Goal: Complete application form

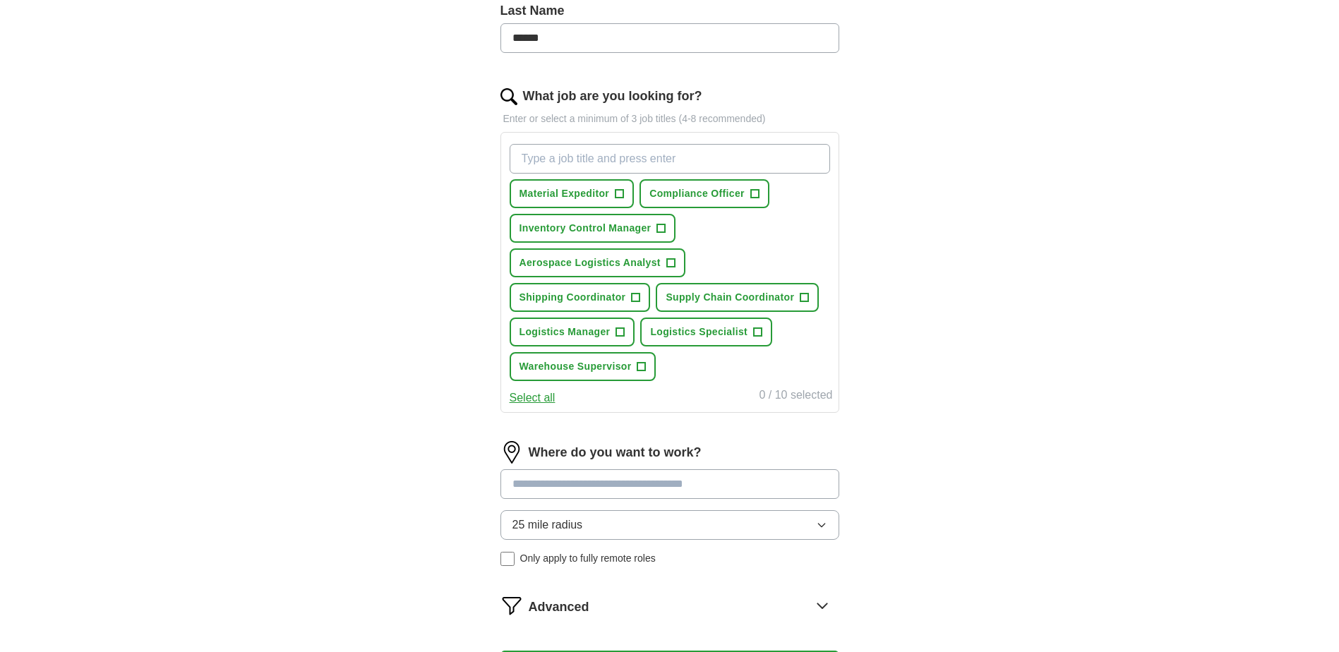
scroll to position [596, 0]
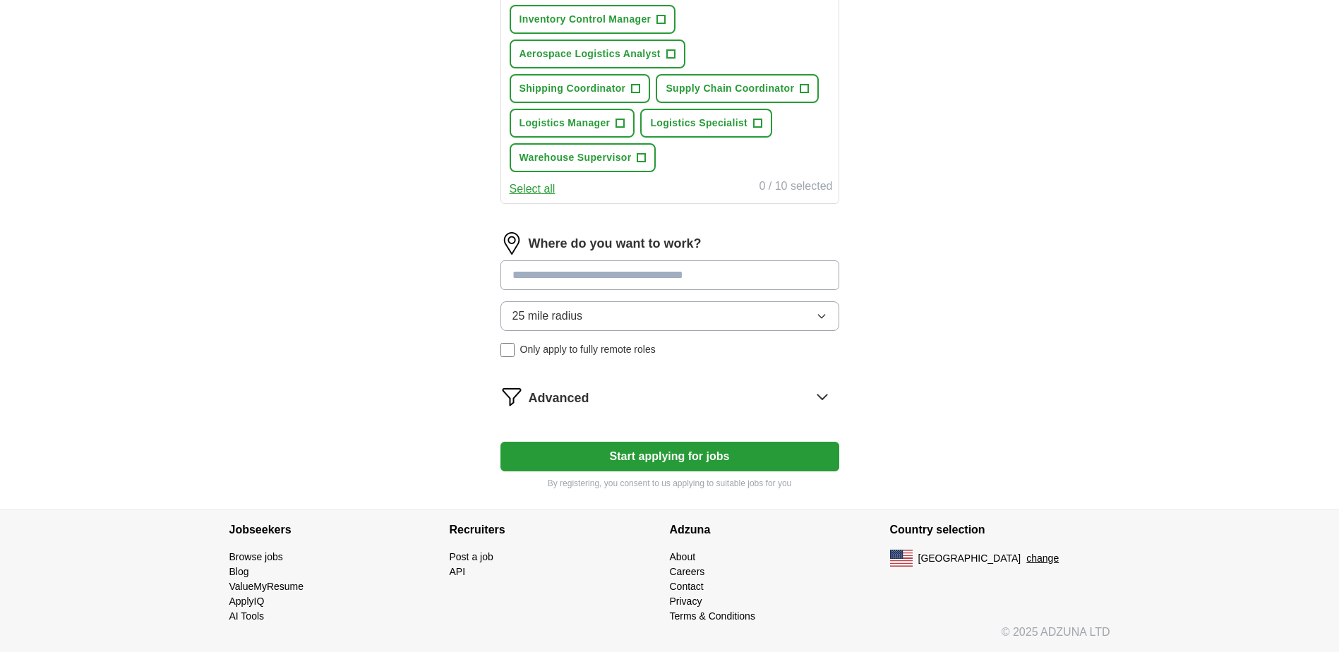
click at [699, 318] on button "25 mile radius" at bounding box center [669, 316] width 339 height 30
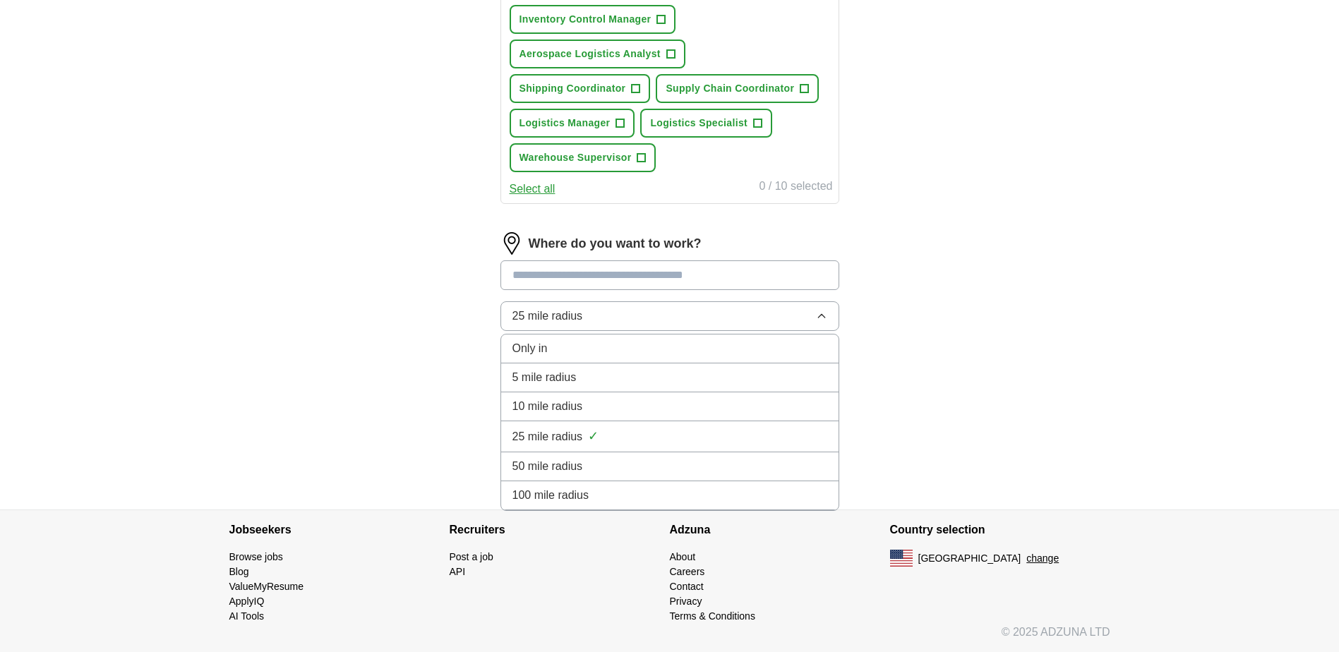
click at [581, 464] on span "50 mile radius" at bounding box center [547, 466] width 71 height 17
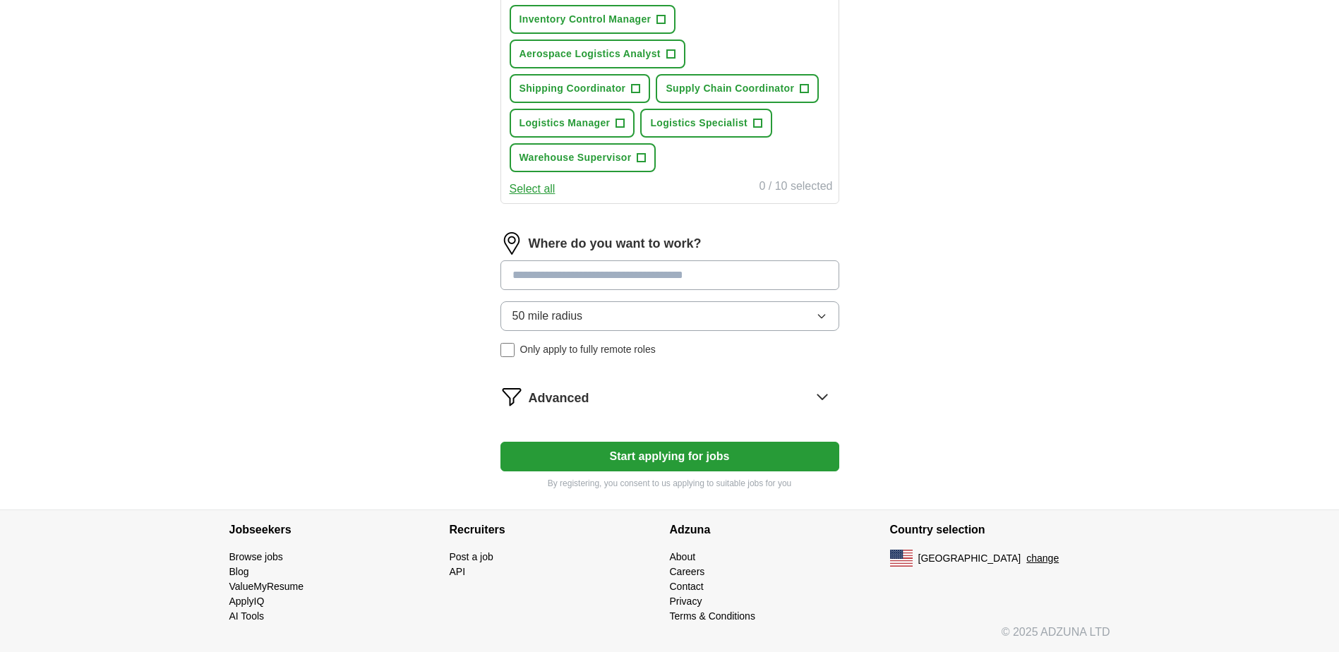
click at [657, 279] on input at bounding box center [669, 275] width 339 height 30
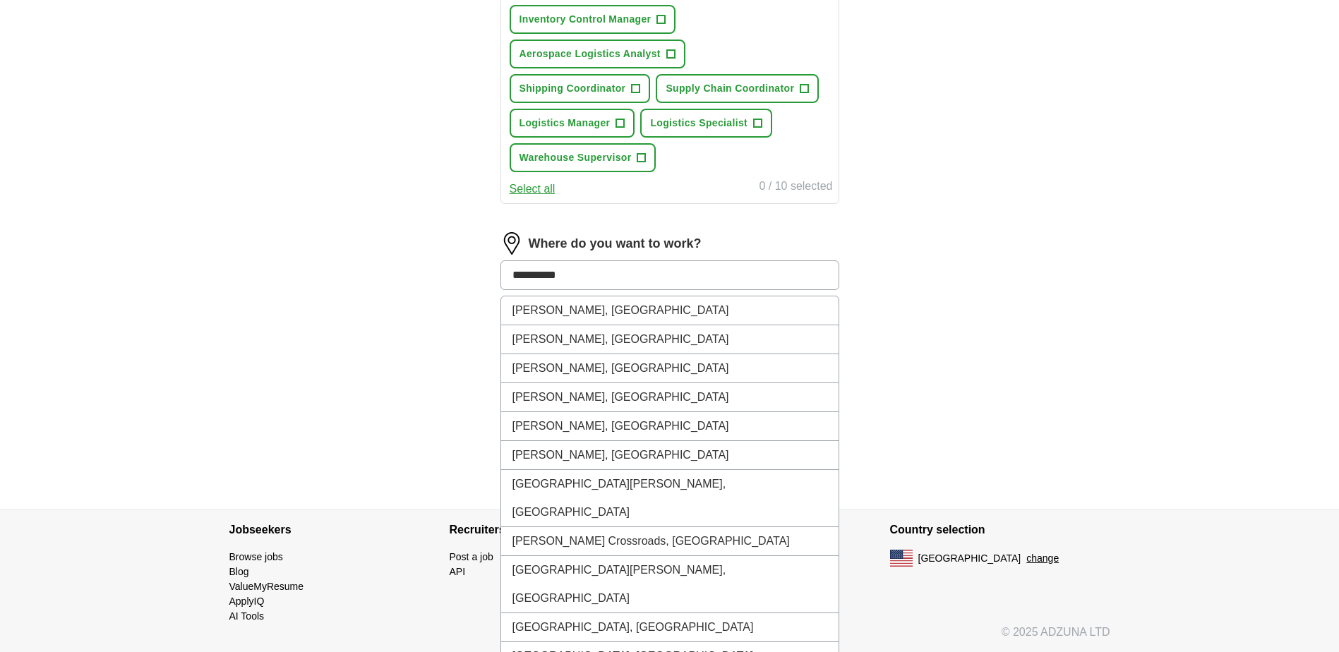
type input "**********"
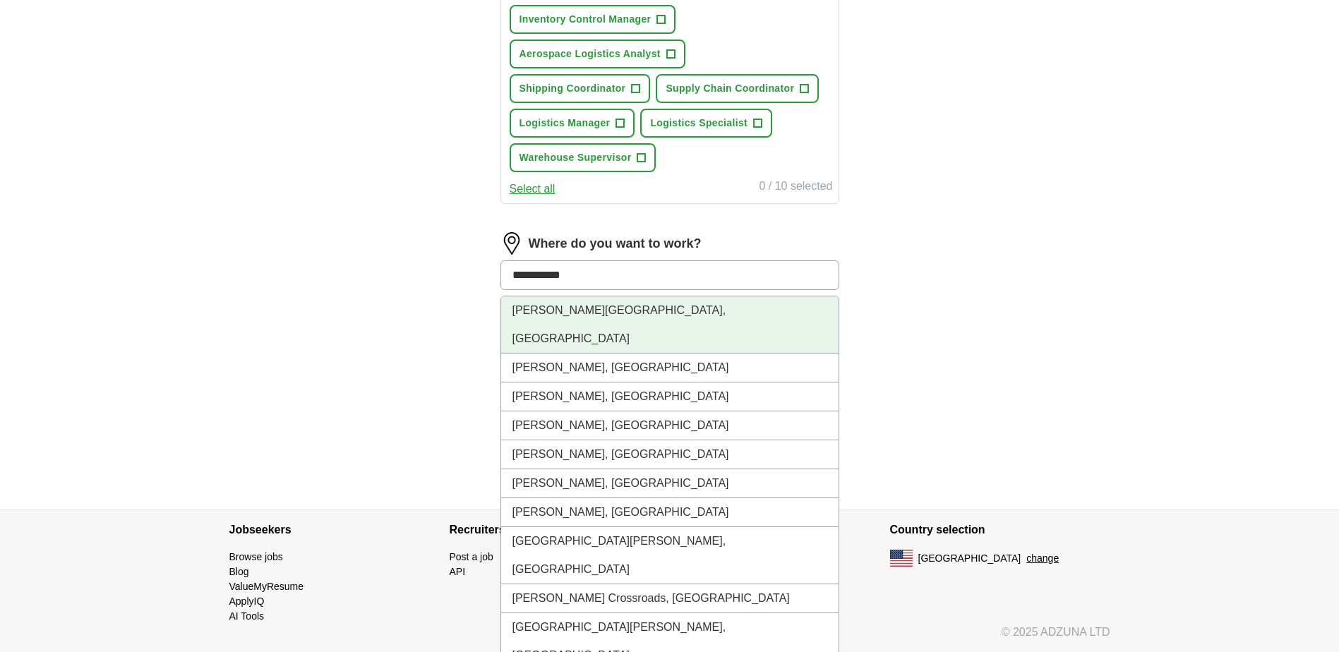
click at [609, 313] on li "[PERSON_NAME][GEOGRAPHIC_DATA], [GEOGRAPHIC_DATA]" at bounding box center [669, 324] width 337 height 57
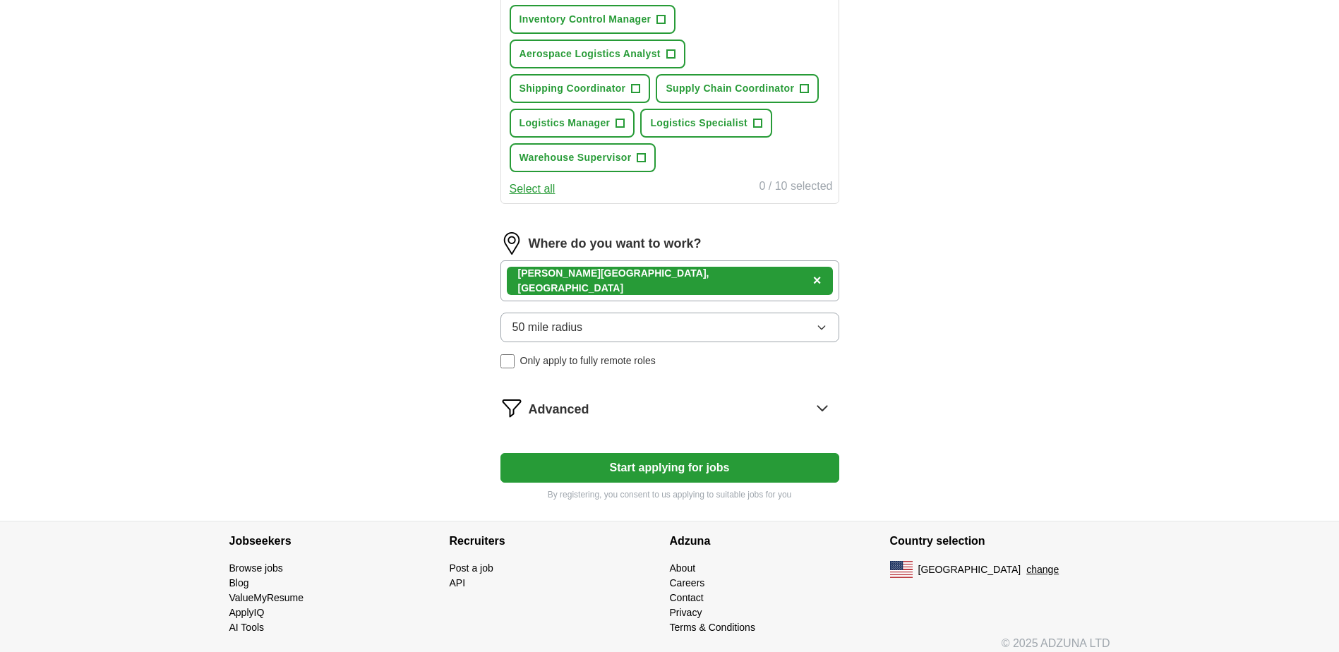
click at [699, 337] on button "50 mile radius" at bounding box center [669, 328] width 339 height 30
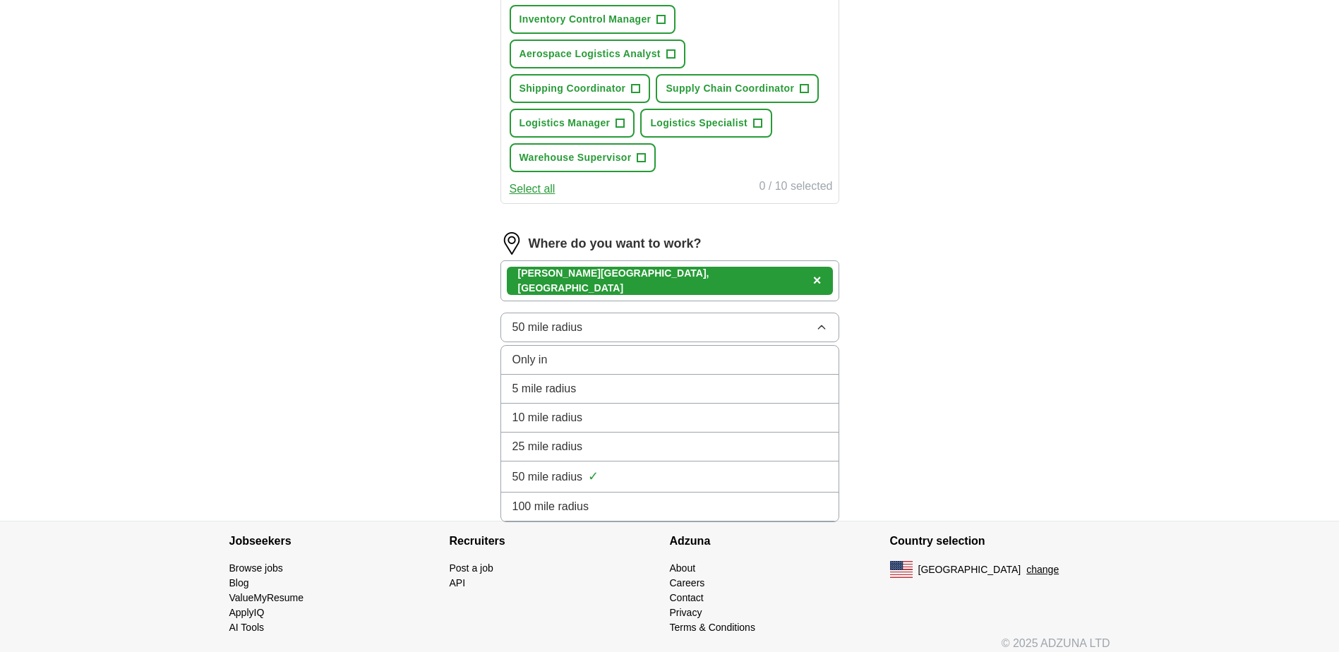
click at [598, 499] on div "100 mile radius" at bounding box center [669, 506] width 315 height 17
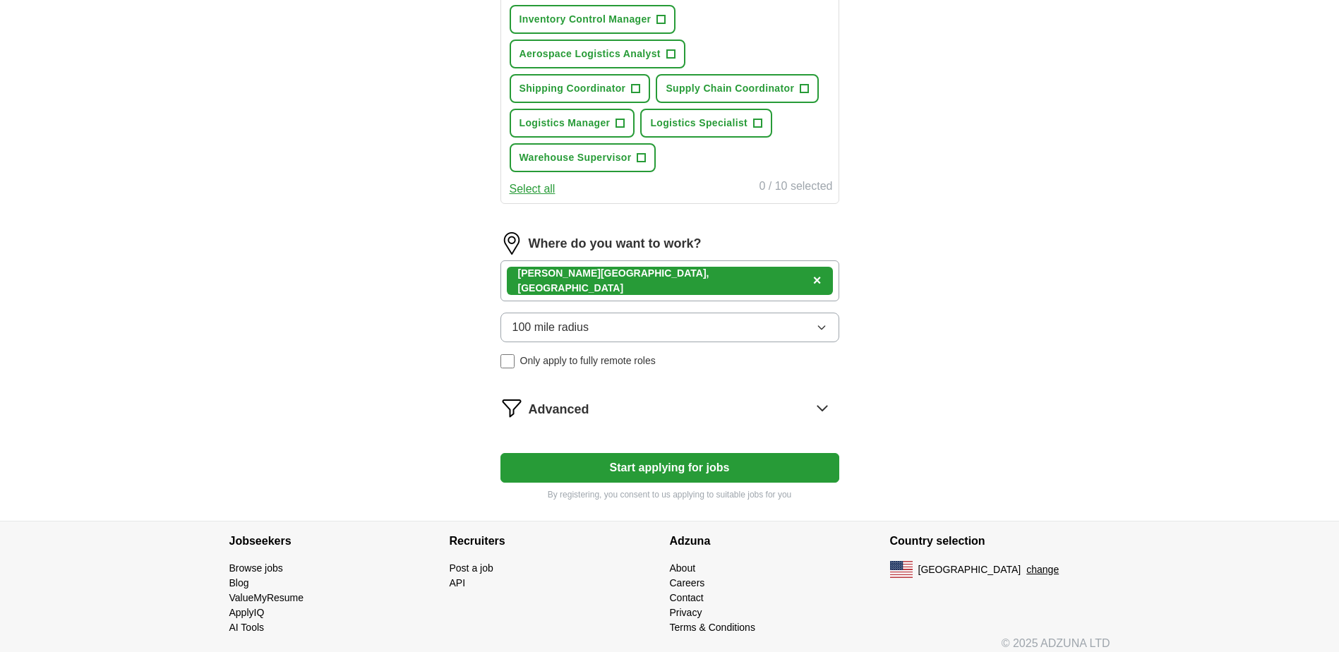
click at [629, 469] on button "Start applying for jobs" at bounding box center [669, 468] width 339 height 30
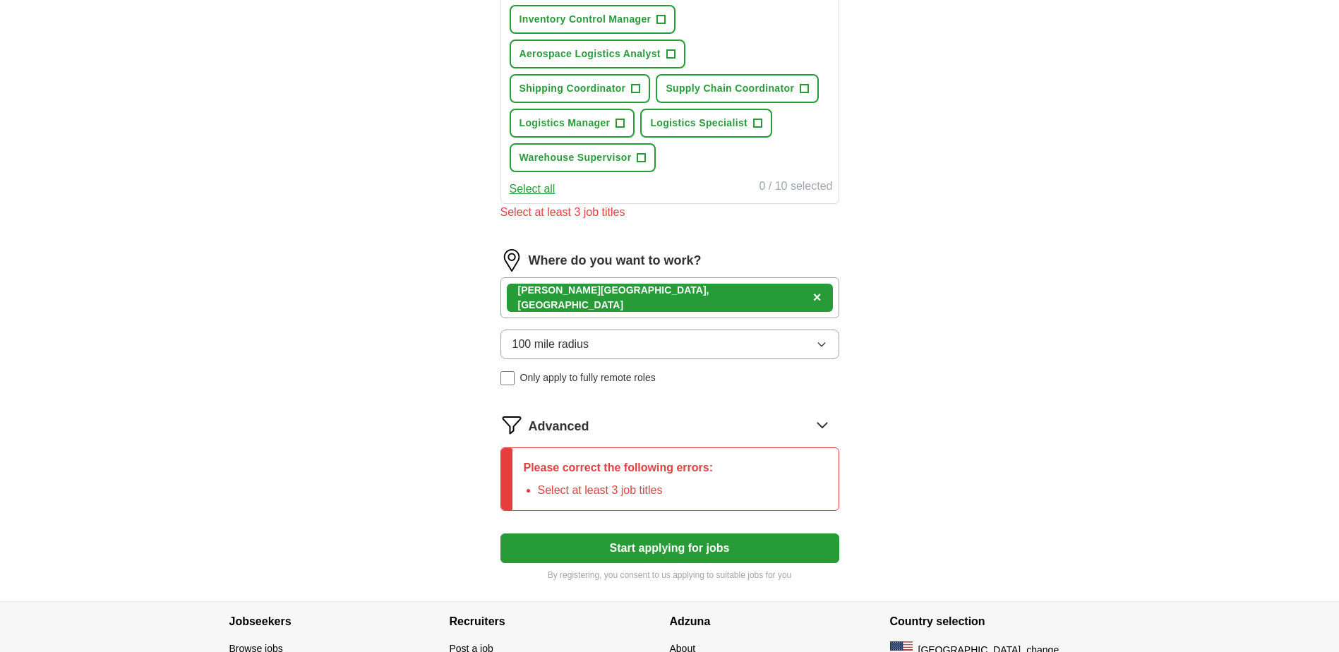
click at [748, 421] on div "Advanced" at bounding box center [683, 424] width 310 height 23
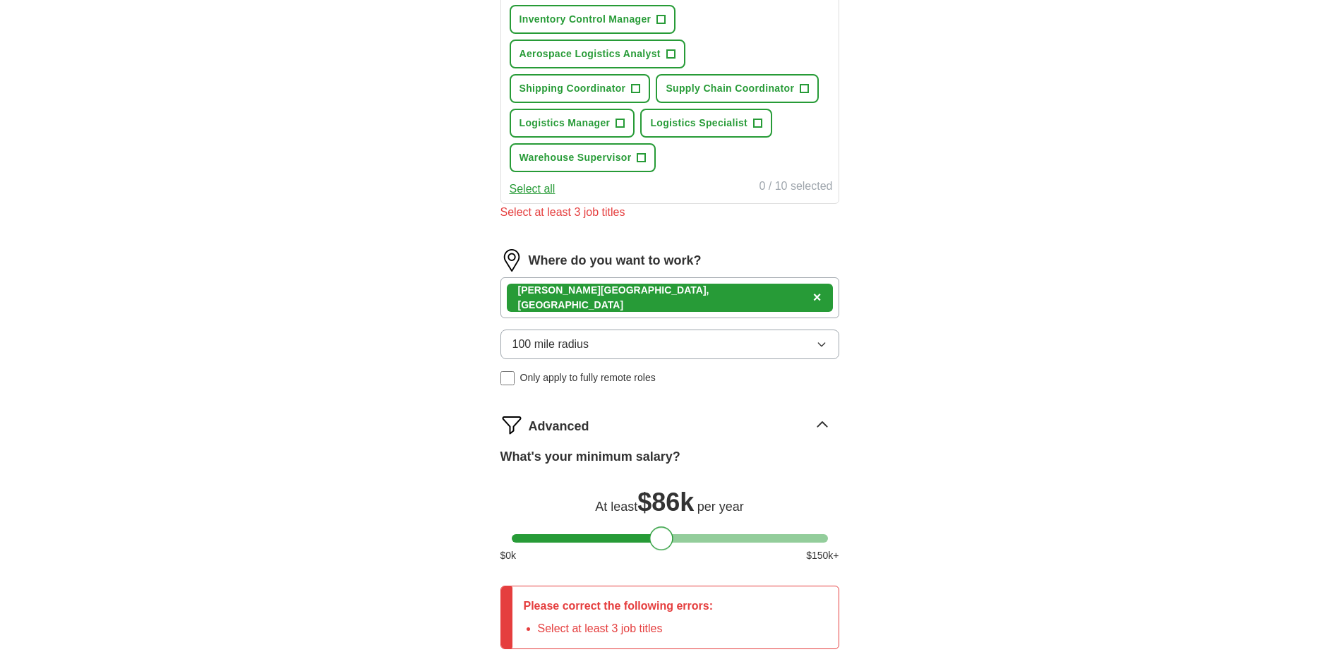
click at [662, 536] on div at bounding box center [670, 538] width 316 height 8
drag, startPoint x: 660, startPoint y: 532, endPoint x: 667, endPoint y: 536, distance: 8.2
click at [667, 536] on div at bounding box center [668, 538] width 24 height 24
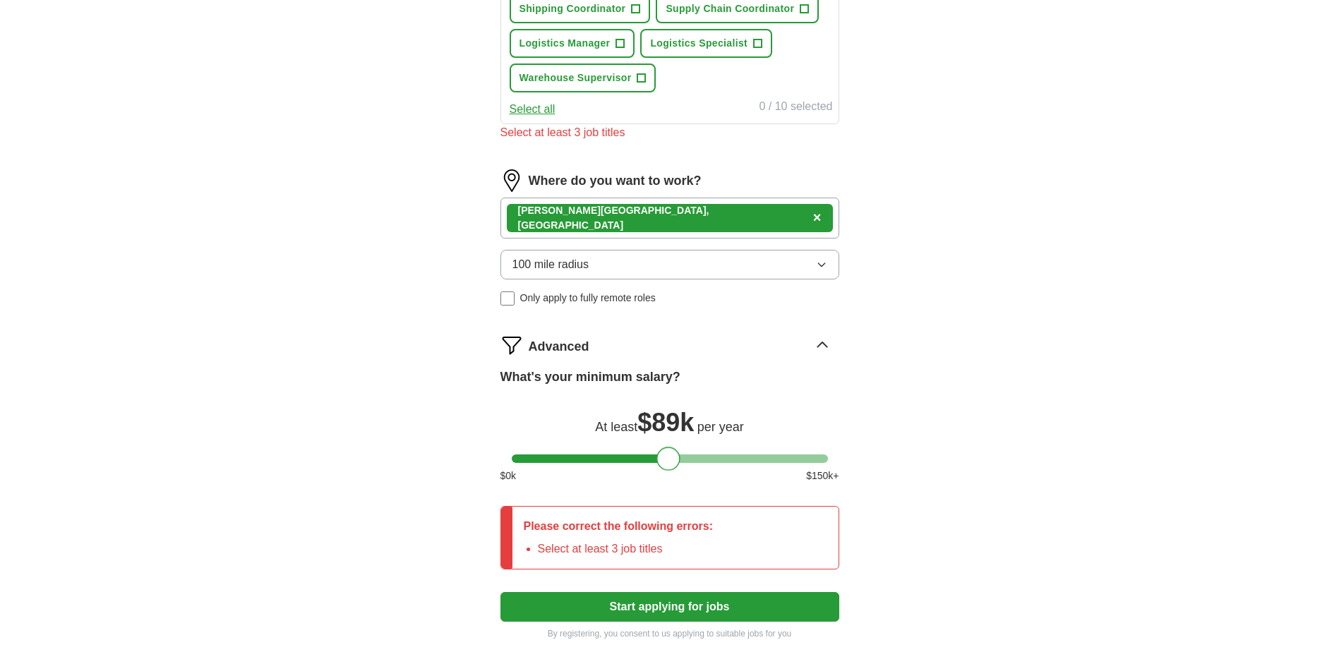
scroll to position [826, 0]
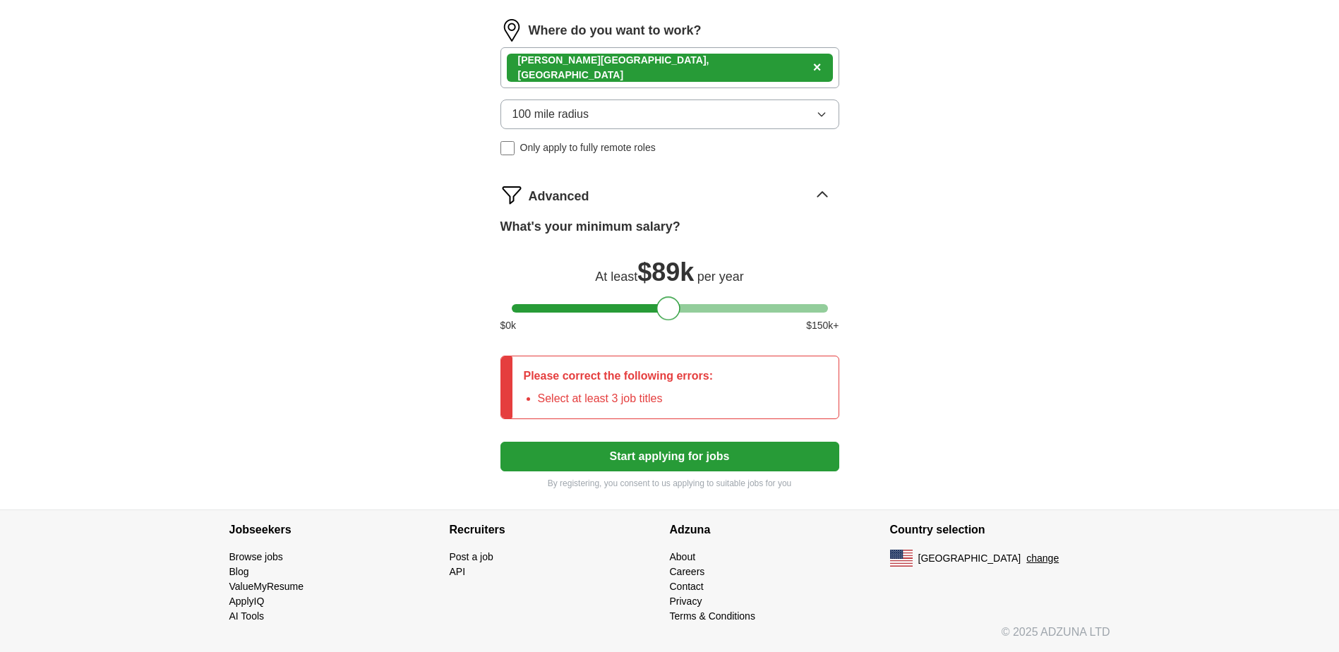
click at [624, 454] on button "Start applying for jobs" at bounding box center [669, 457] width 339 height 30
click at [644, 454] on button "Start applying for jobs" at bounding box center [669, 457] width 339 height 30
click at [633, 403] on li "Select at least 3 job titles" at bounding box center [626, 398] width 176 height 17
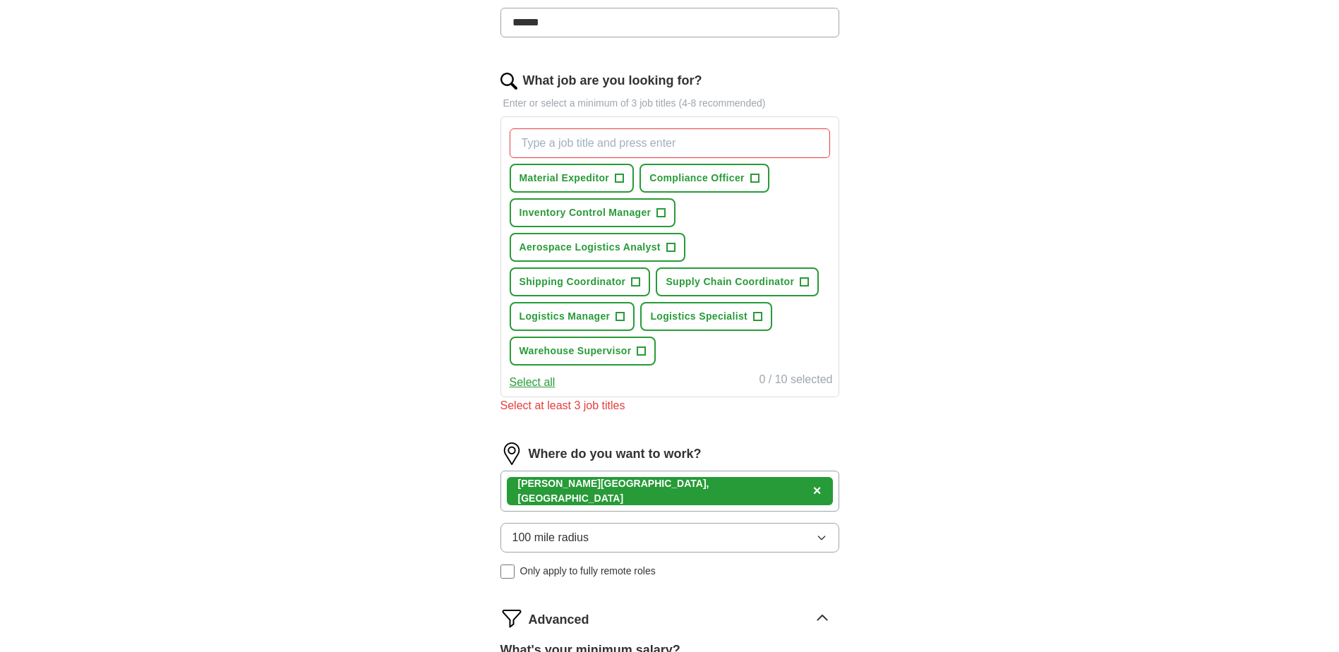
scroll to position [332, 0]
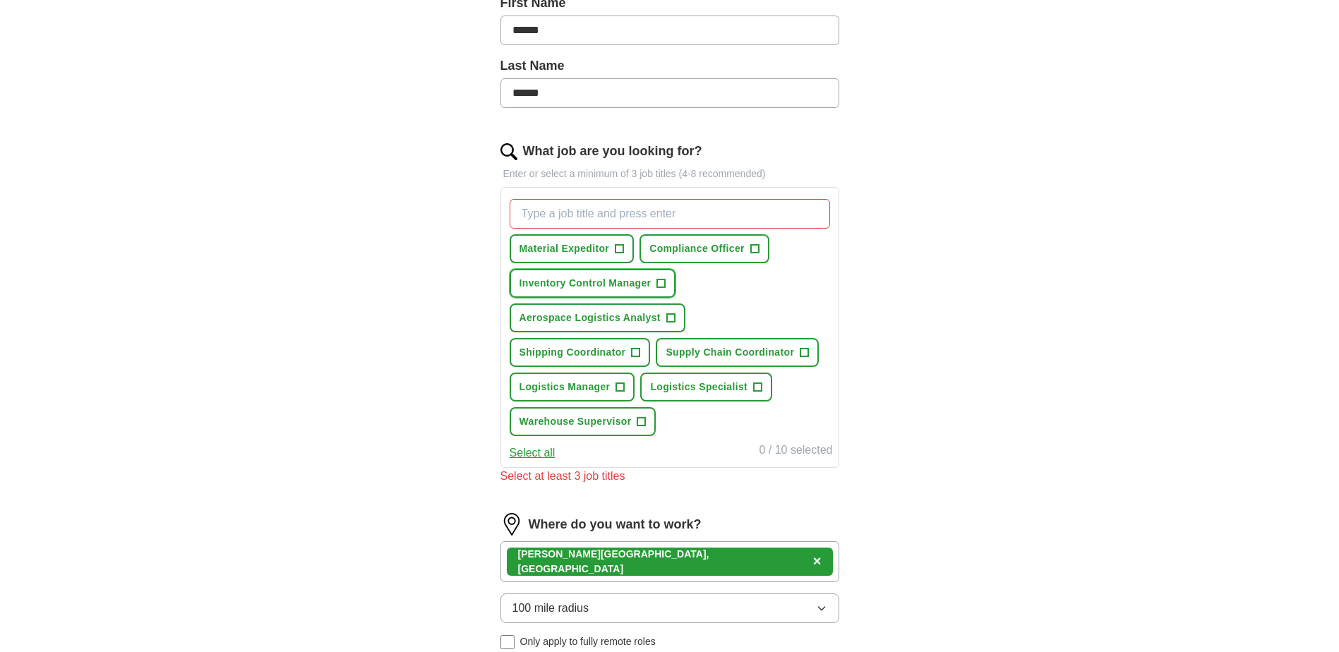
click at [653, 281] on button "Inventory Control Manager +" at bounding box center [592, 283] width 167 height 29
click at [560, 250] on span "Material Expeditor" at bounding box center [564, 248] width 90 height 15
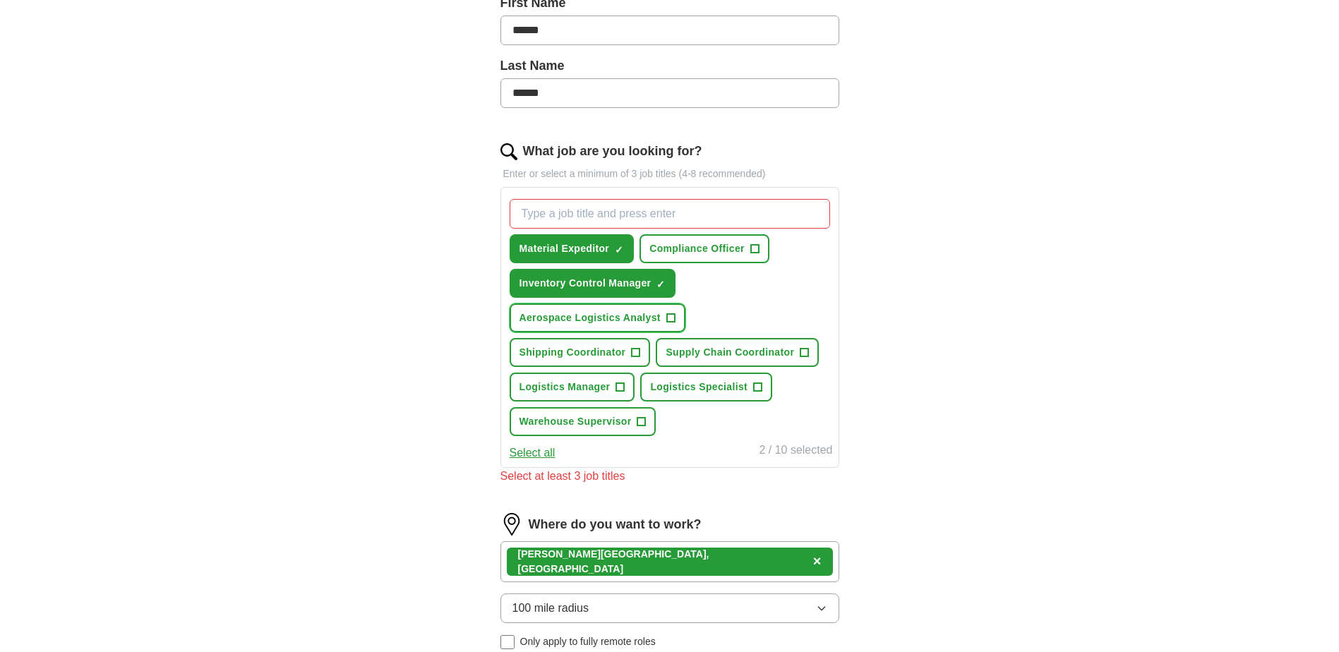
click at [584, 319] on span "Aerospace Logistics Analyst" at bounding box center [589, 317] width 141 height 15
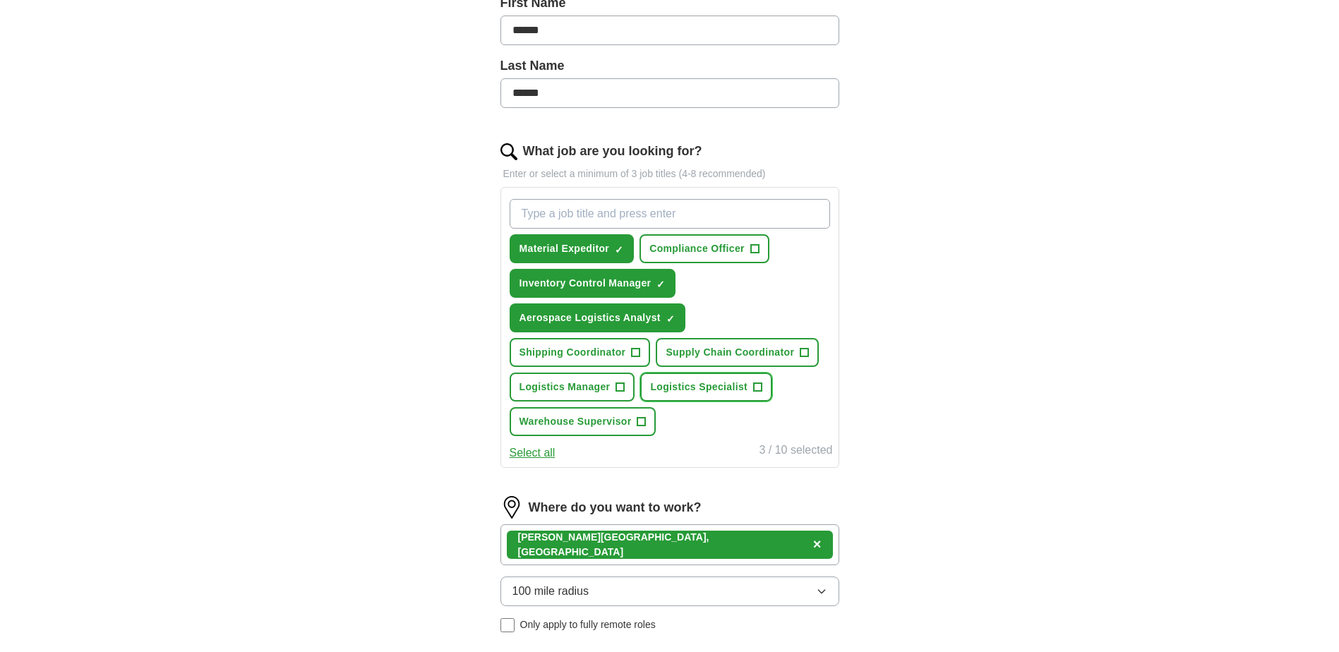
click at [696, 393] on span "Logistics Specialist" at bounding box center [698, 387] width 97 height 15
click at [710, 363] on button "Supply Chain Coordinator +" at bounding box center [737, 352] width 163 height 29
click at [534, 391] on span "Logistics Manager" at bounding box center [564, 387] width 91 height 15
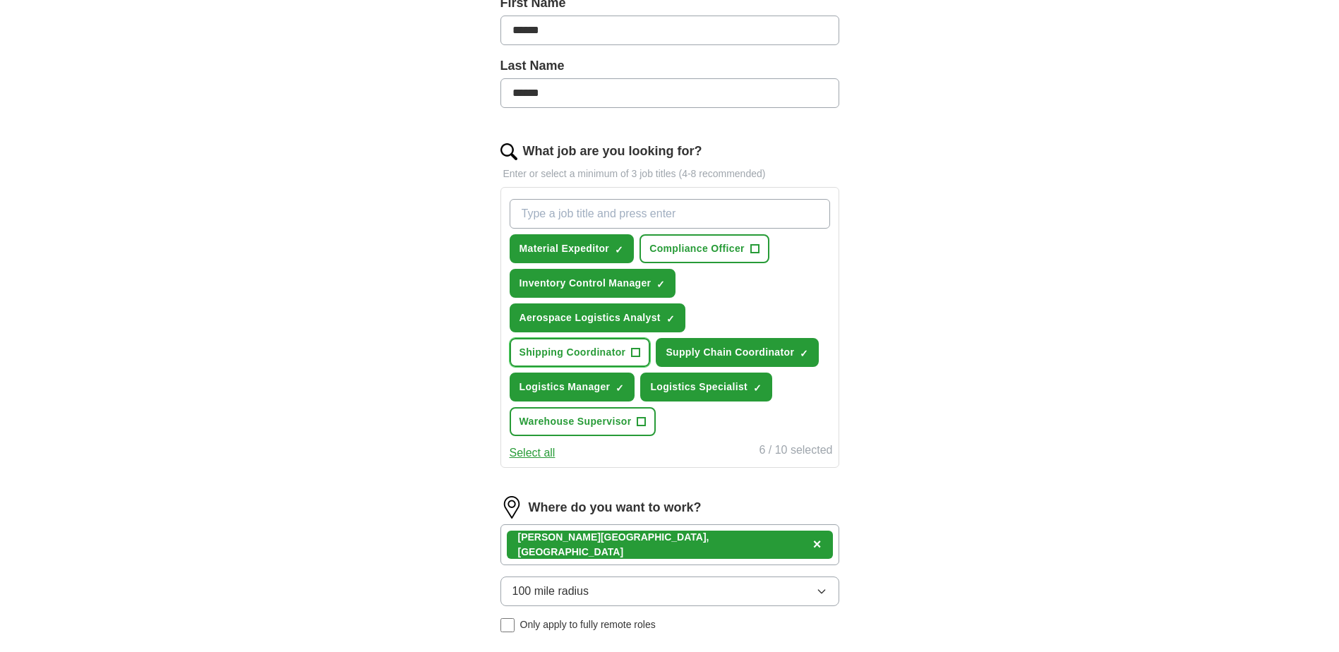
click at [550, 352] on span "Shipping Coordinator" at bounding box center [572, 352] width 107 height 15
click at [549, 421] on span "Warehouse Supervisor" at bounding box center [575, 421] width 112 height 15
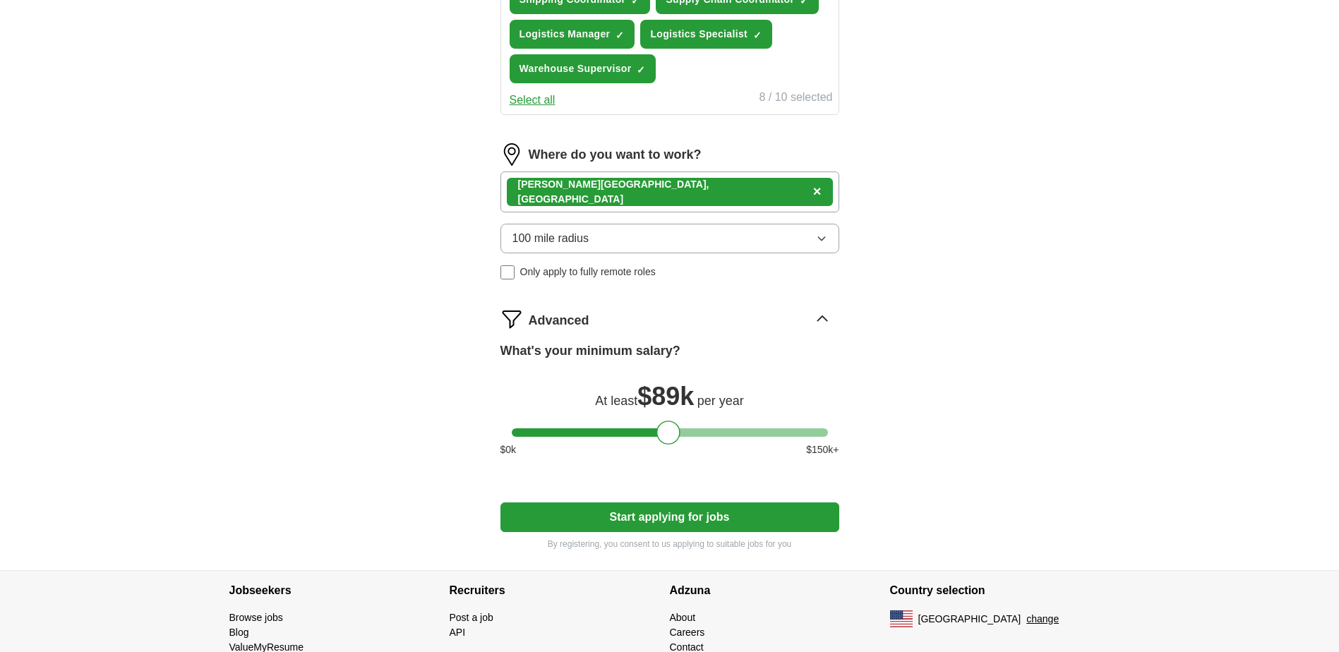
click at [631, 521] on button "Start applying for jobs" at bounding box center [669, 517] width 339 height 30
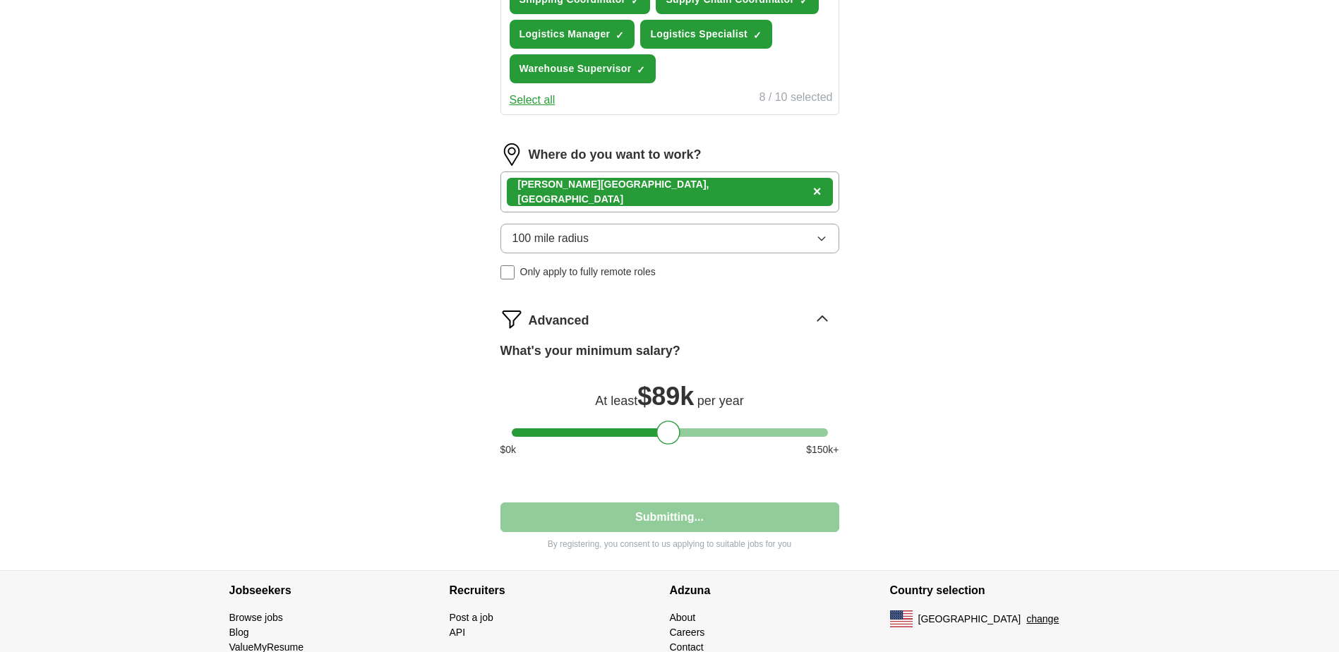
select select "**"
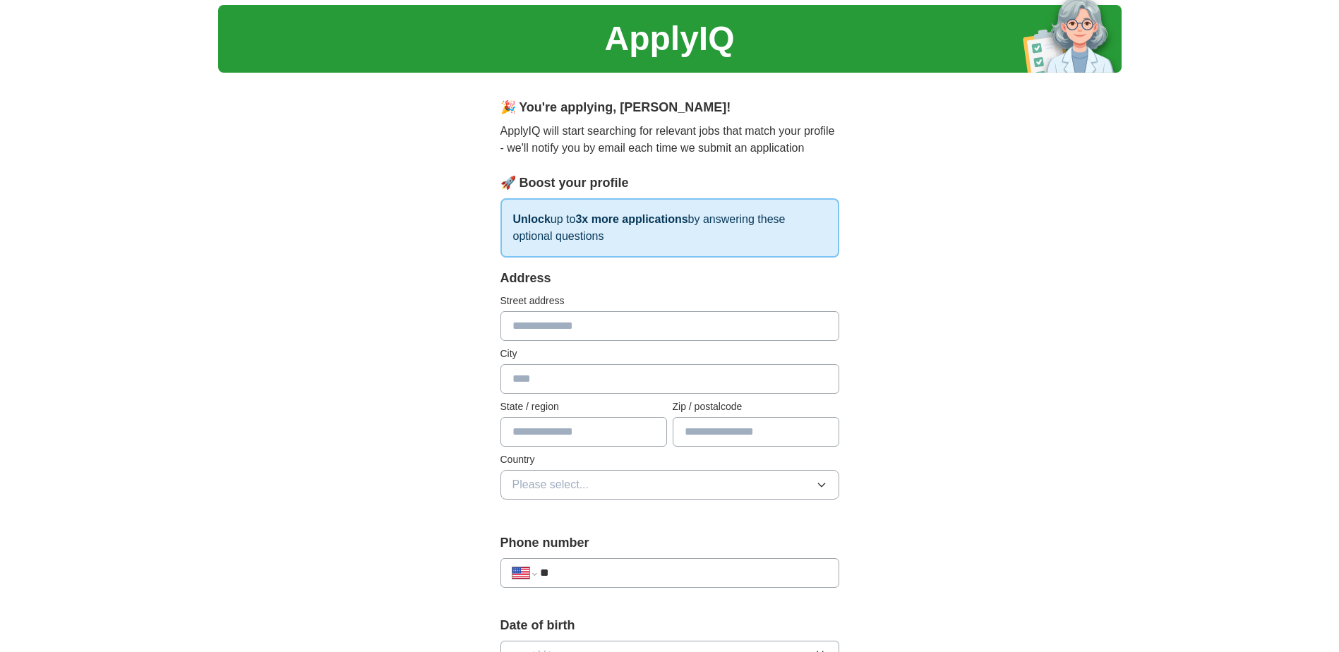
scroll to position [0, 0]
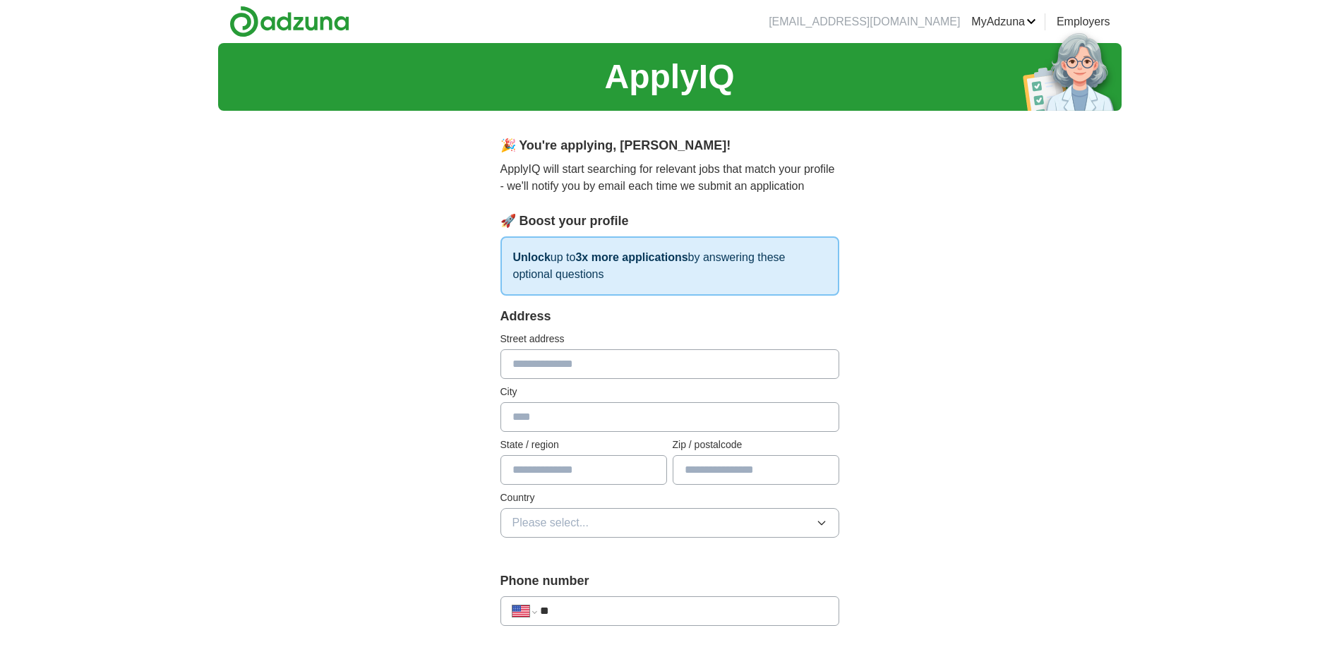
click at [552, 363] on input "text" at bounding box center [669, 364] width 339 height 30
click at [557, 360] on input "**********" at bounding box center [669, 364] width 339 height 30
click at [575, 358] on input "**********" at bounding box center [669, 364] width 339 height 30
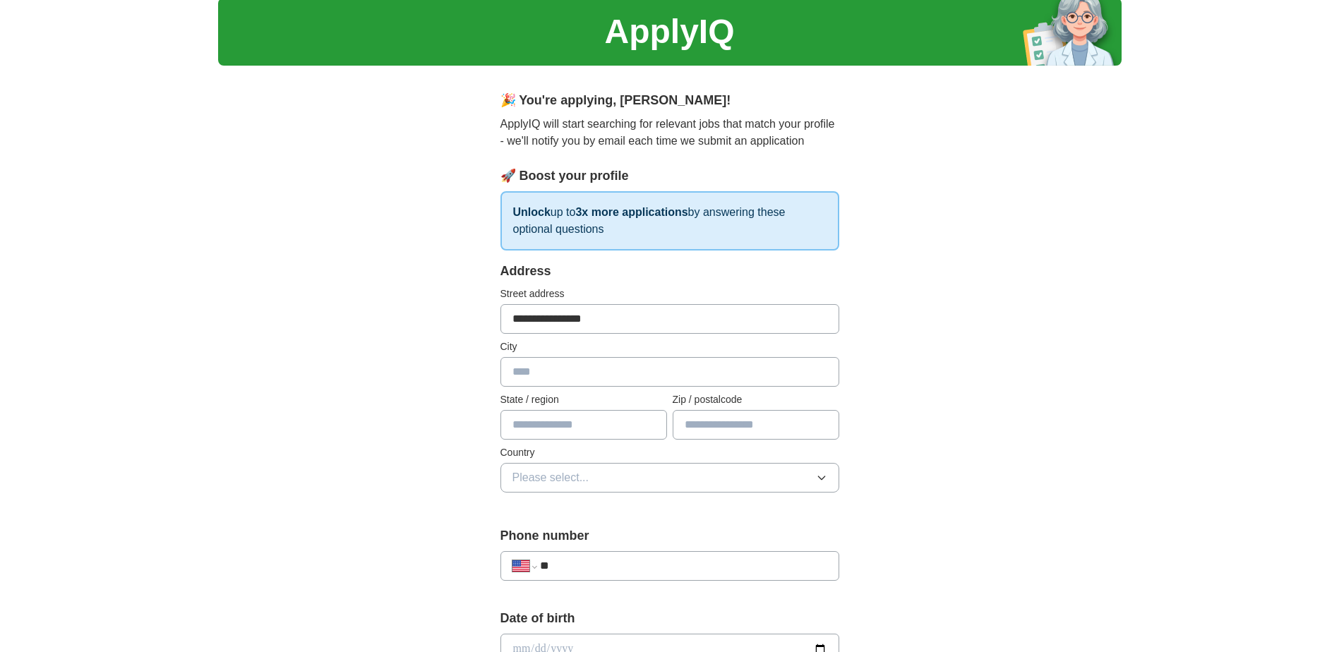
scroll to position [71, 0]
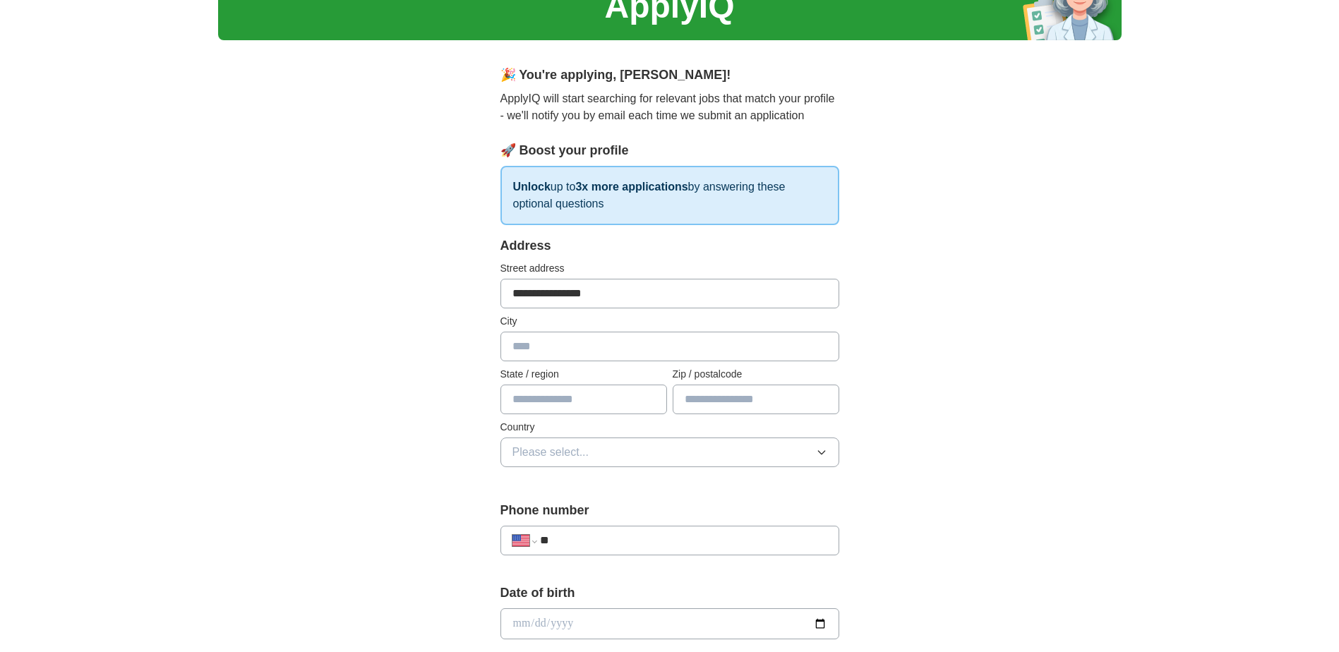
type input "**********"
click at [573, 350] on input "text" at bounding box center [669, 347] width 339 height 30
type input "*********"
type input "*"
type input "*****"
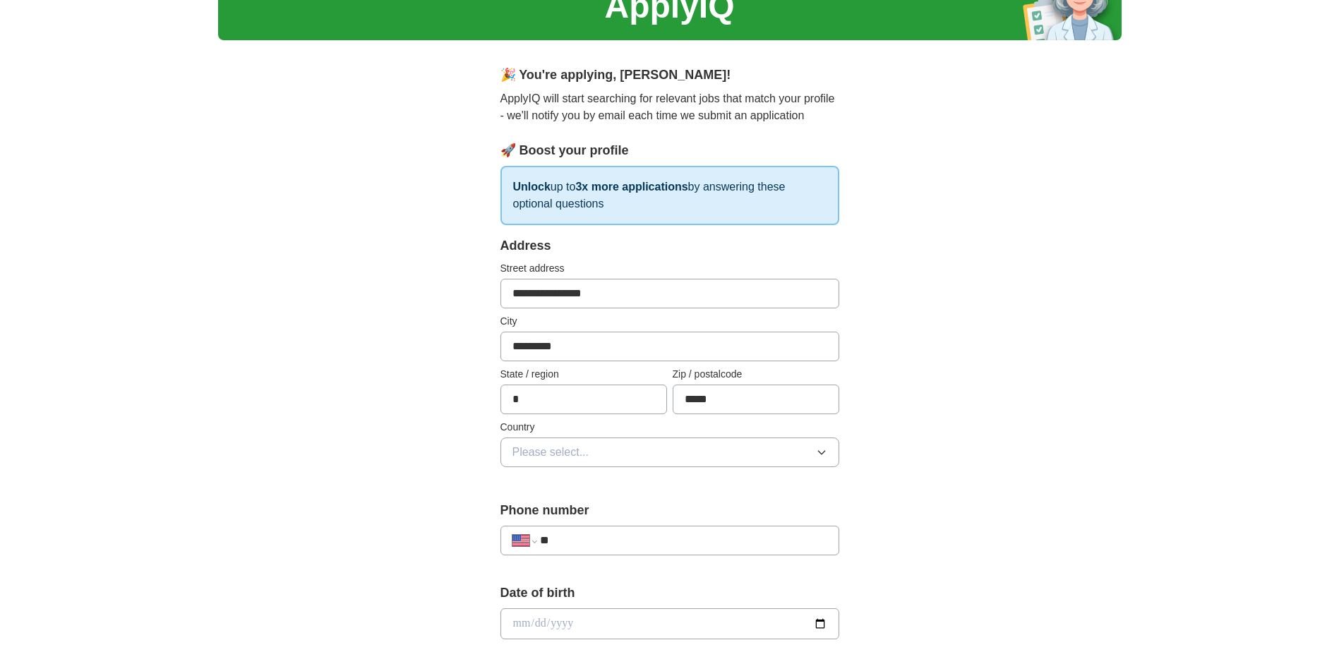
click at [531, 389] on input "*" at bounding box center [583, 400] width 167 height 30
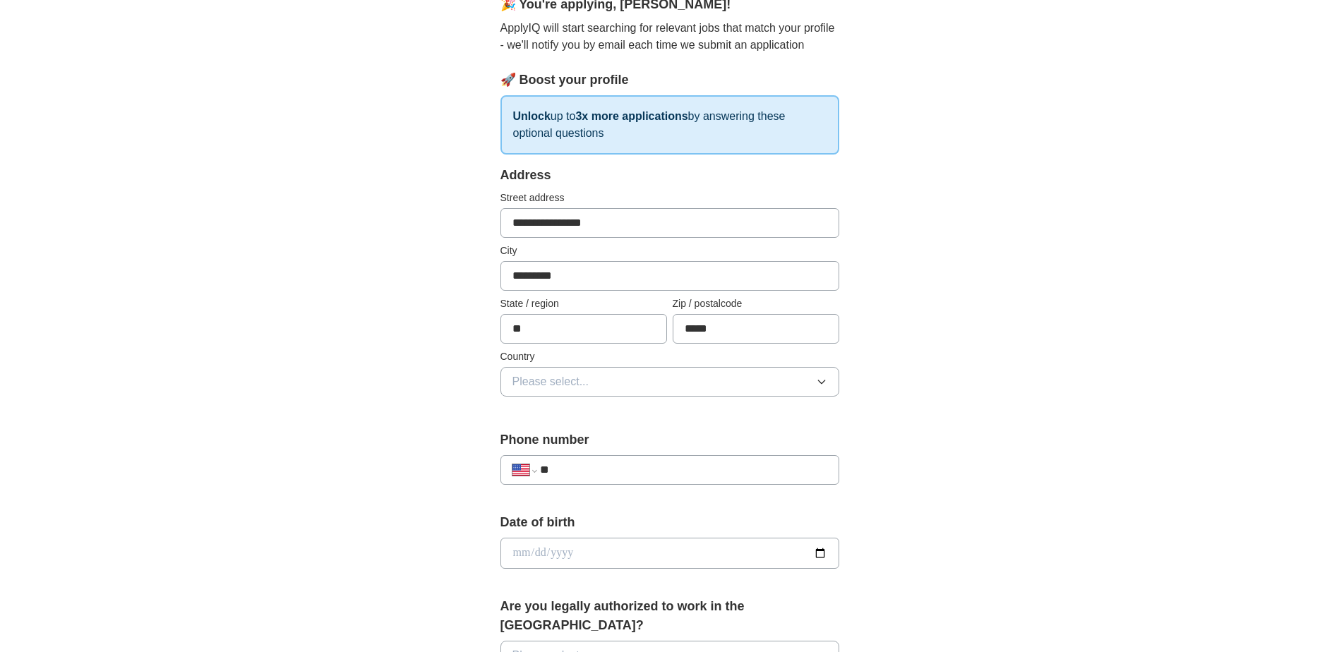
type input "**"
click at [589, 385] on button "Please select..." at bounding box center [669, 382] width 339 height 30
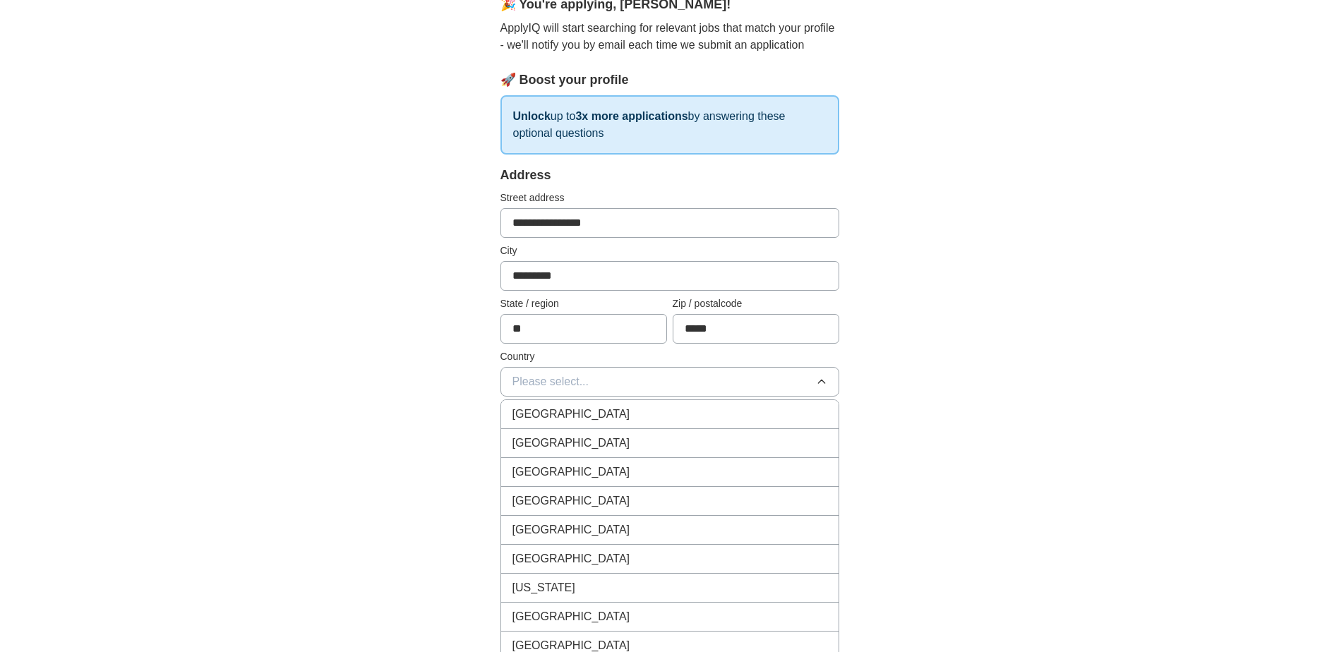
click at [566, 451] on span "[GEOGRAPHIC_DATA]" at bounding box center [571, 443] width 118 height 17
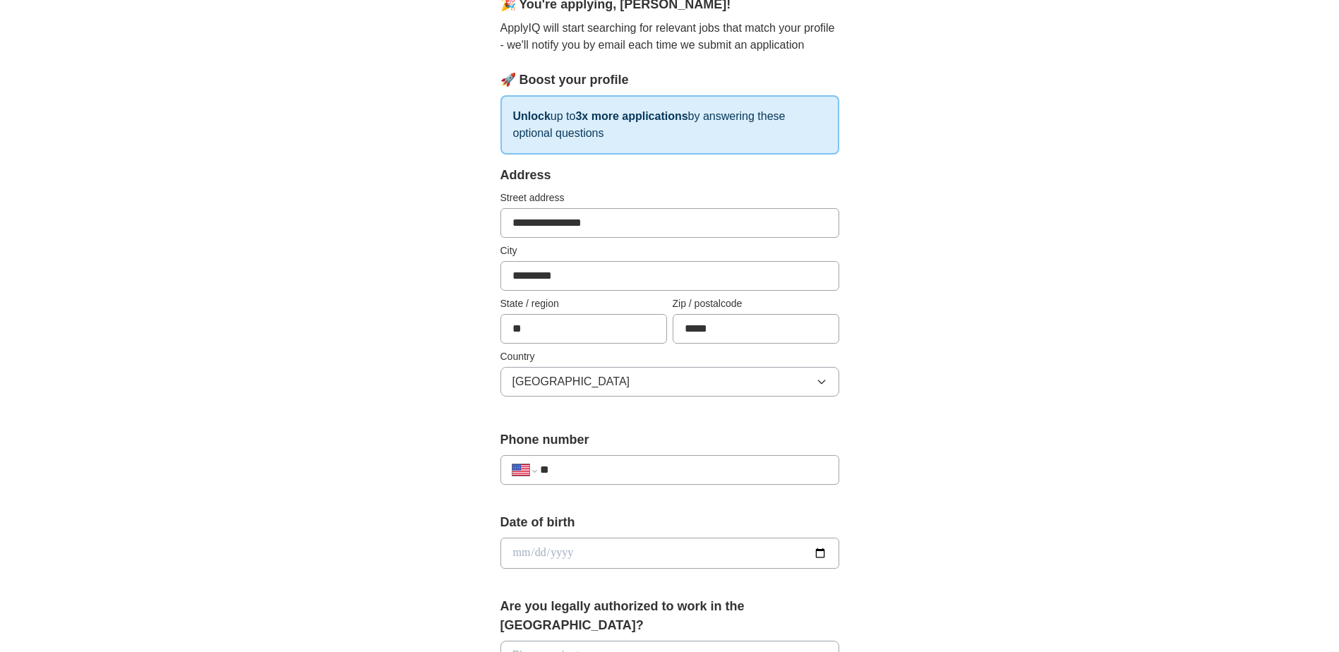
click at [607, 471] on input "**" at bounding box center [683, 469] width 286 height 17
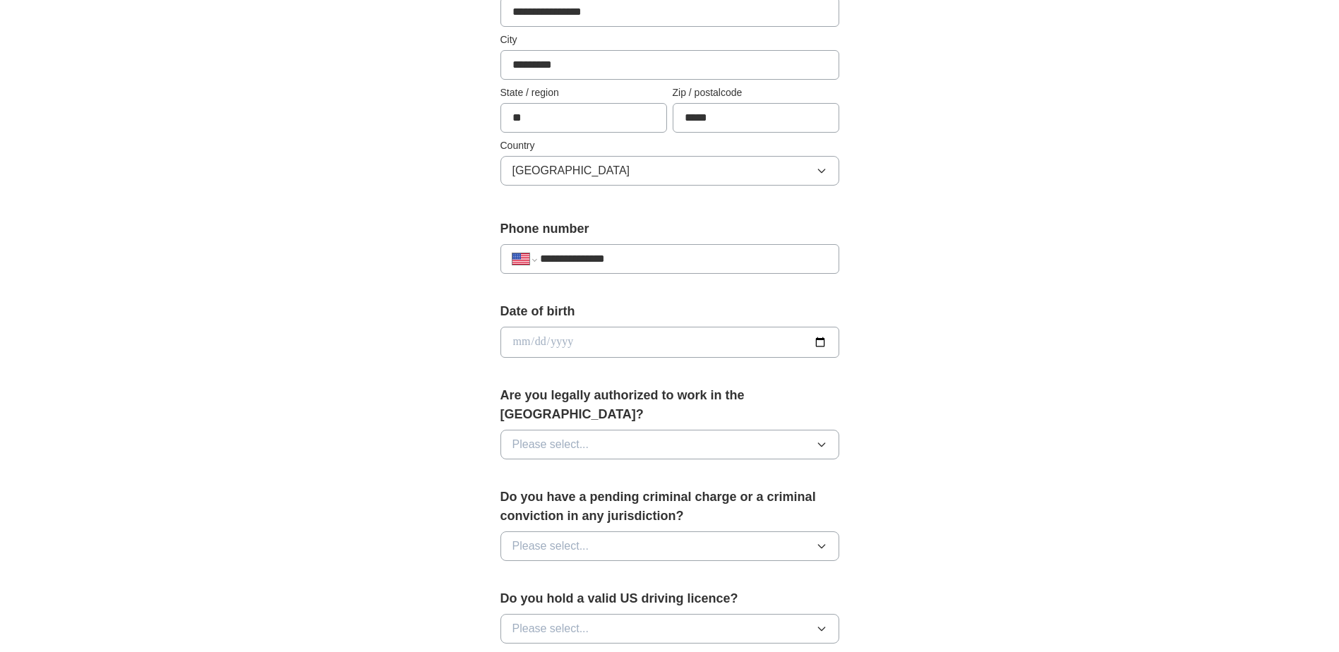
scroll to position [353, 0]
type input "**********"
click at [826, 342] on input "date" at bounding box center [669, 341] width 339 height 31
type input "**********"
click at [819, 438] on icon "button" at bounding box center [821, 443] width 11 height 11
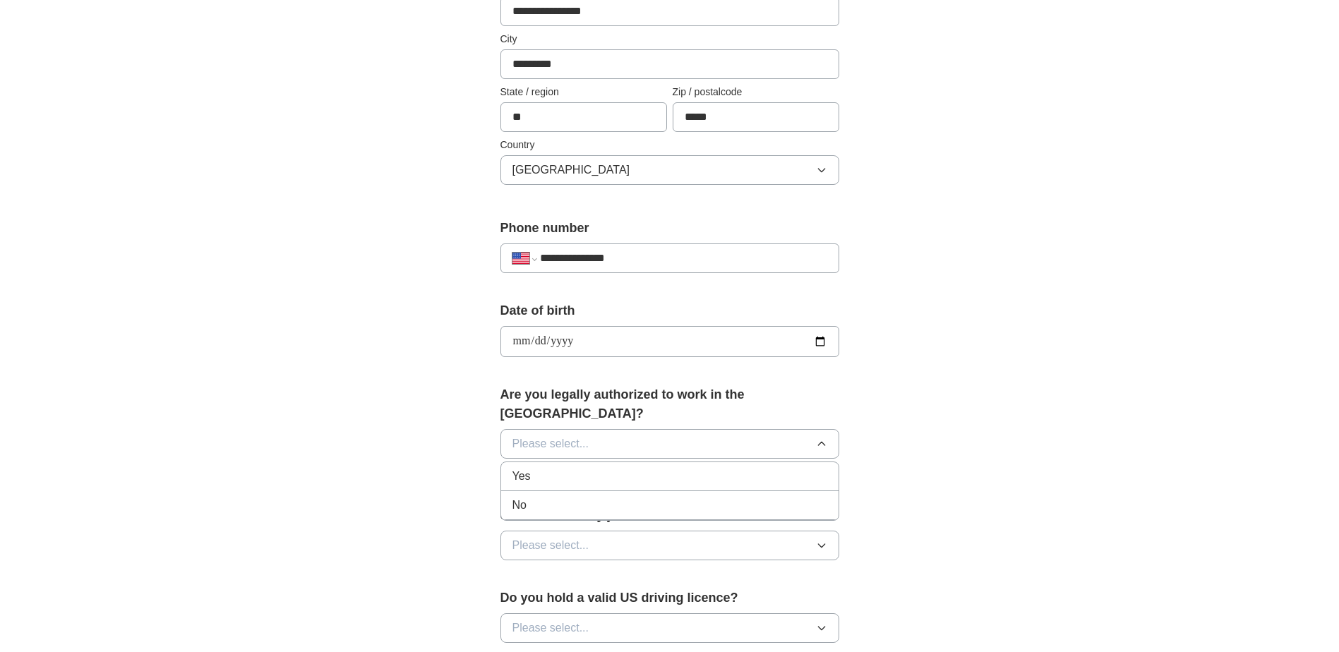
click at [584, 468] on div "Yes" at bounding box center [669, 476] width 315 height 17
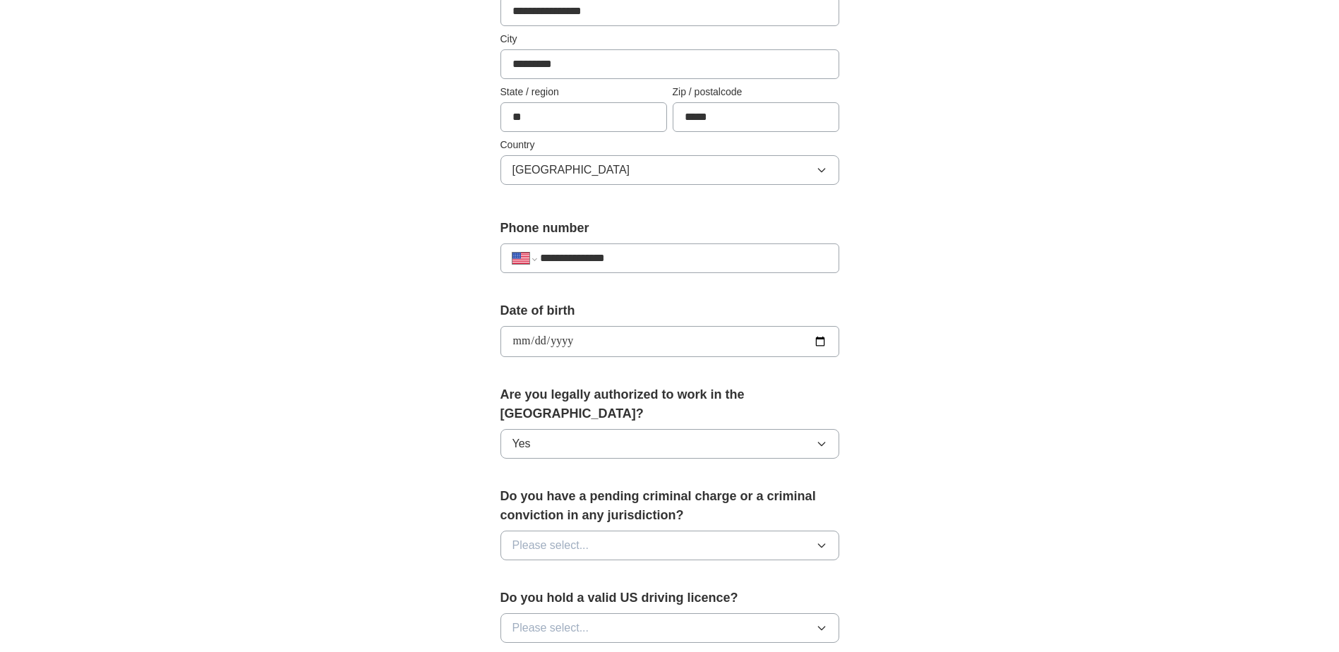
click at [799, 532] on button "Please select..." at bounding box center [669, 546] width 339 height 30
drag, startPoint x: 632, startPoint y: 586, endPoint x: 631, endPoint y: 579, distance: 7.1
click at [628, 598] on div "No" at bounding box center [669, 606] width 315 height 17
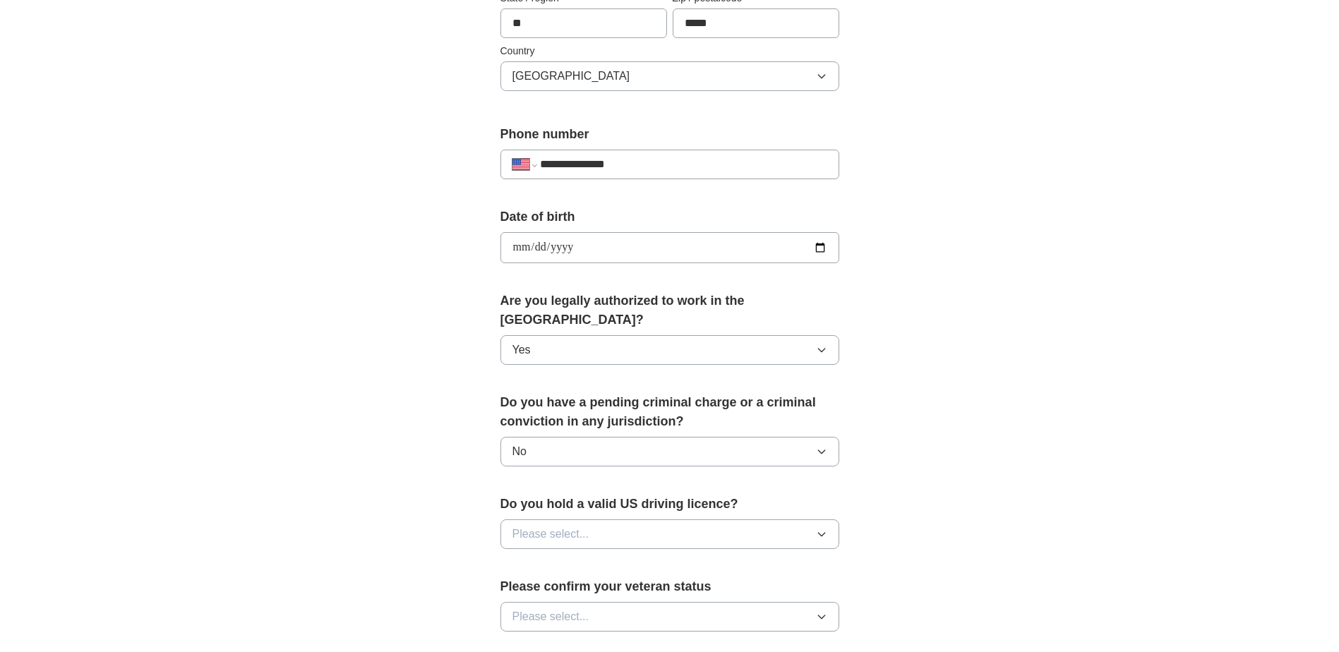
scroll to position [564, 0]
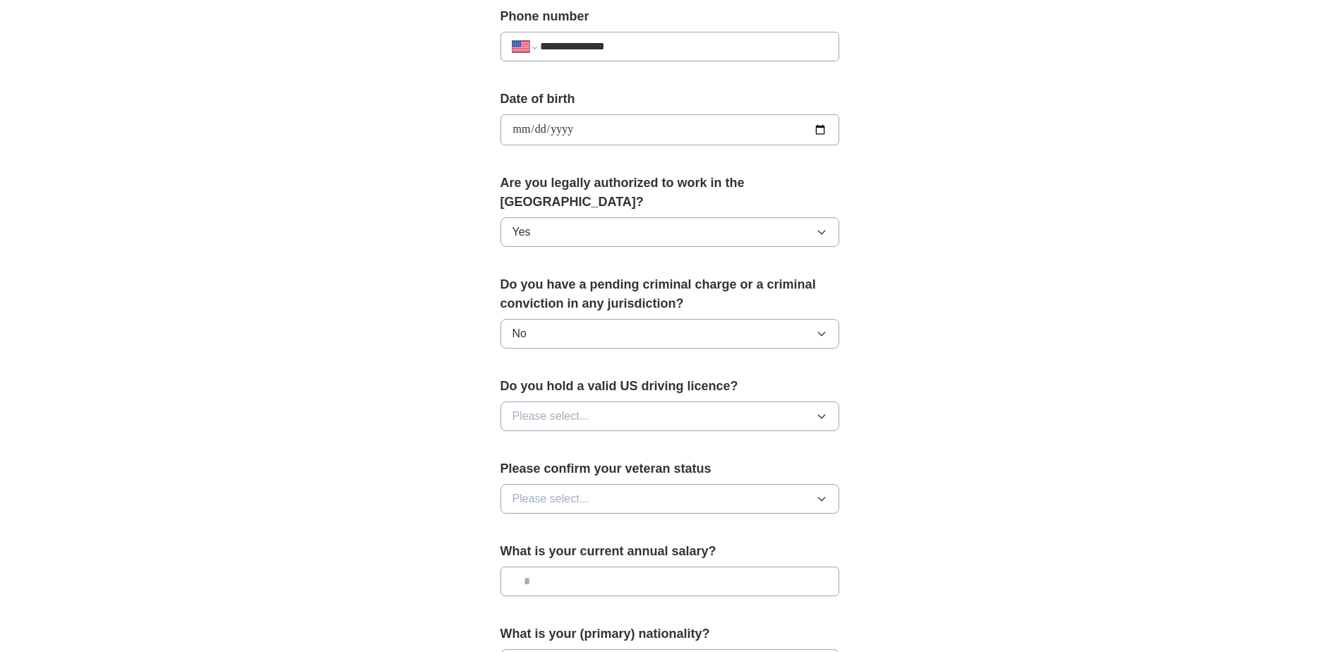
click at [745, 406] on button "Please select..." at bounding box center [669, 416] width 339 height 30
click at [692, 440] on div "Yes" at bounding box center [669, 448] width 315 height 17
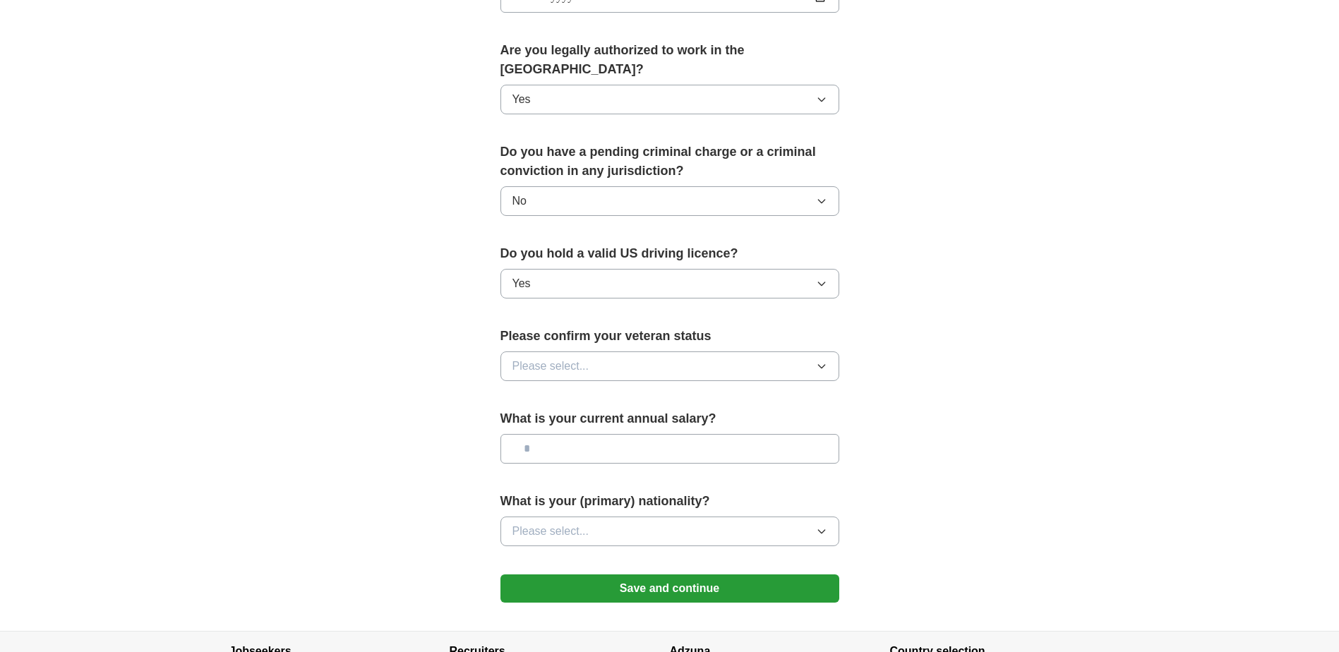
scroll to position [706, 0]
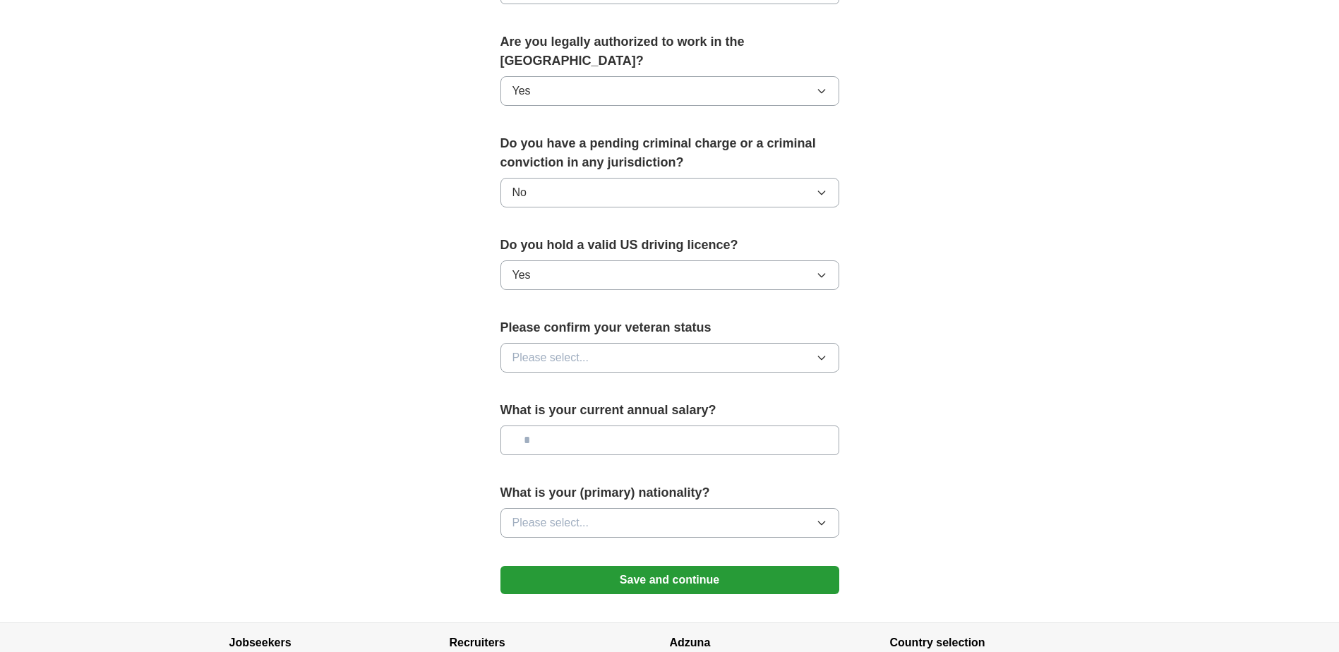
click at [803, 343] on button "Please select..." at bounding box center [669, 358] width 339 height 30
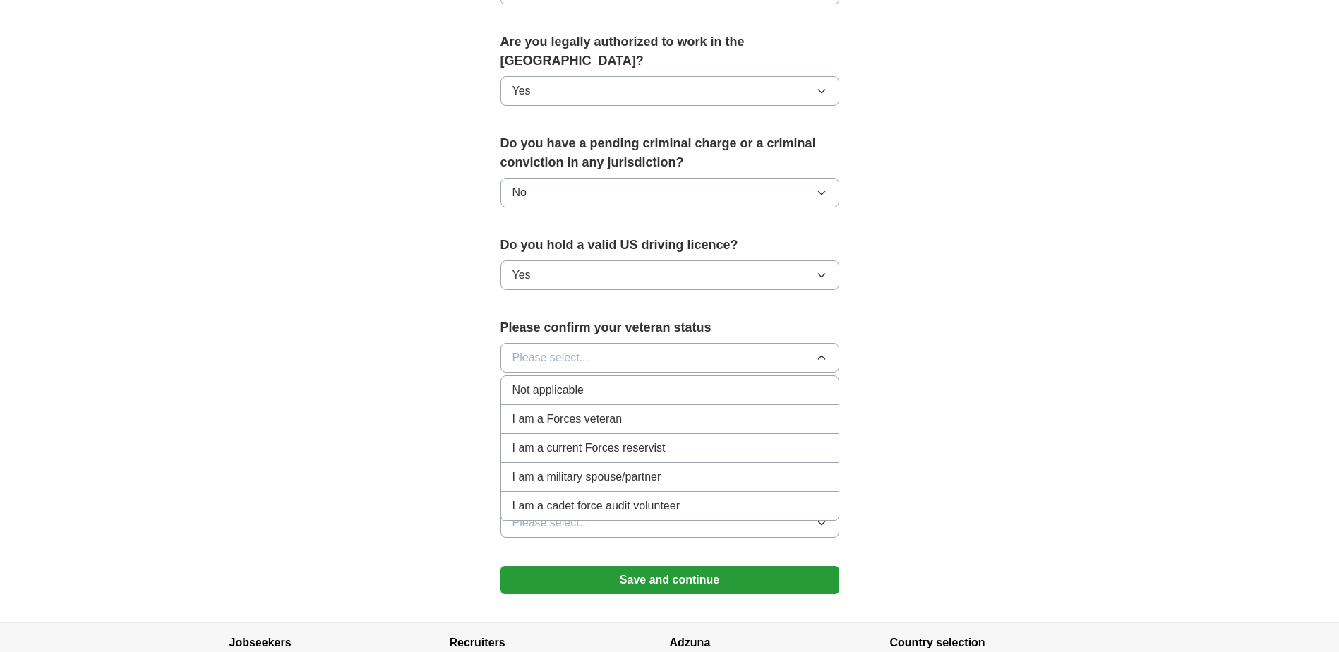
click at [658, 380] on li "Not applicable" at bounding box center [669, 390] width 337 height 29
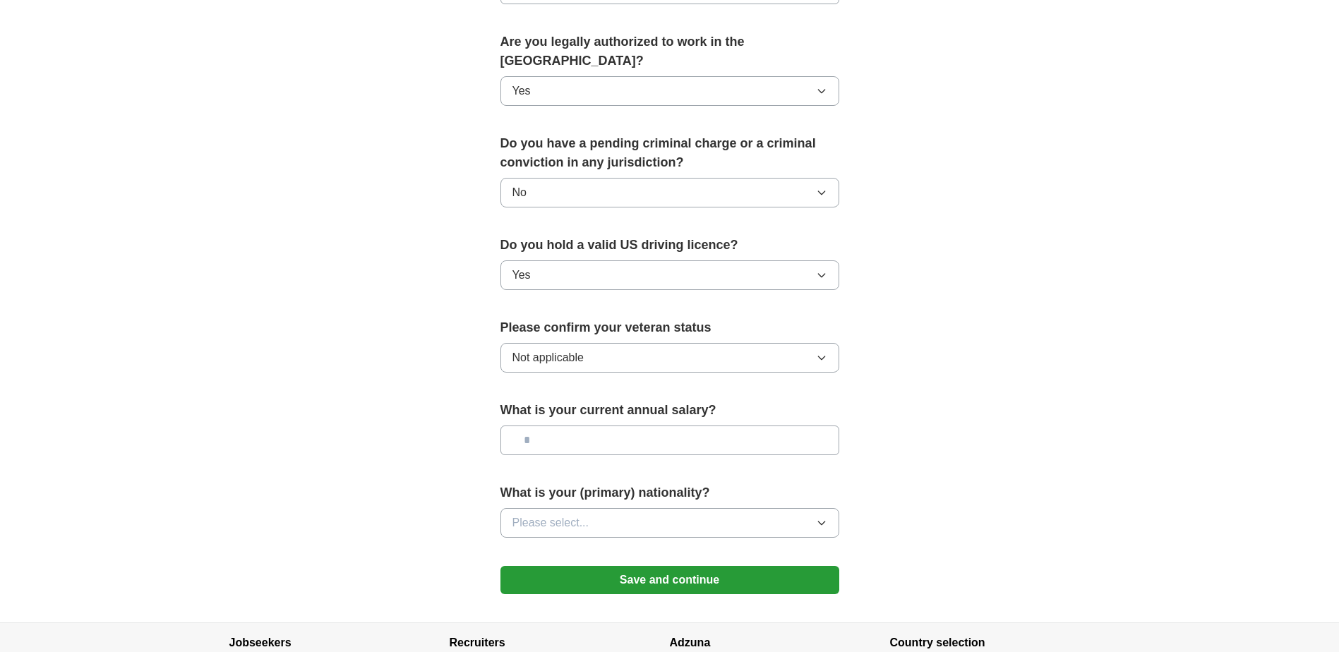
click at [734, 425] on input "text" at bounding box center [669, 440] width 339 height 30
type input "*******"
click at [595, 508] on button "Please select..." at bounding box center [669, 523] width 339 height 30
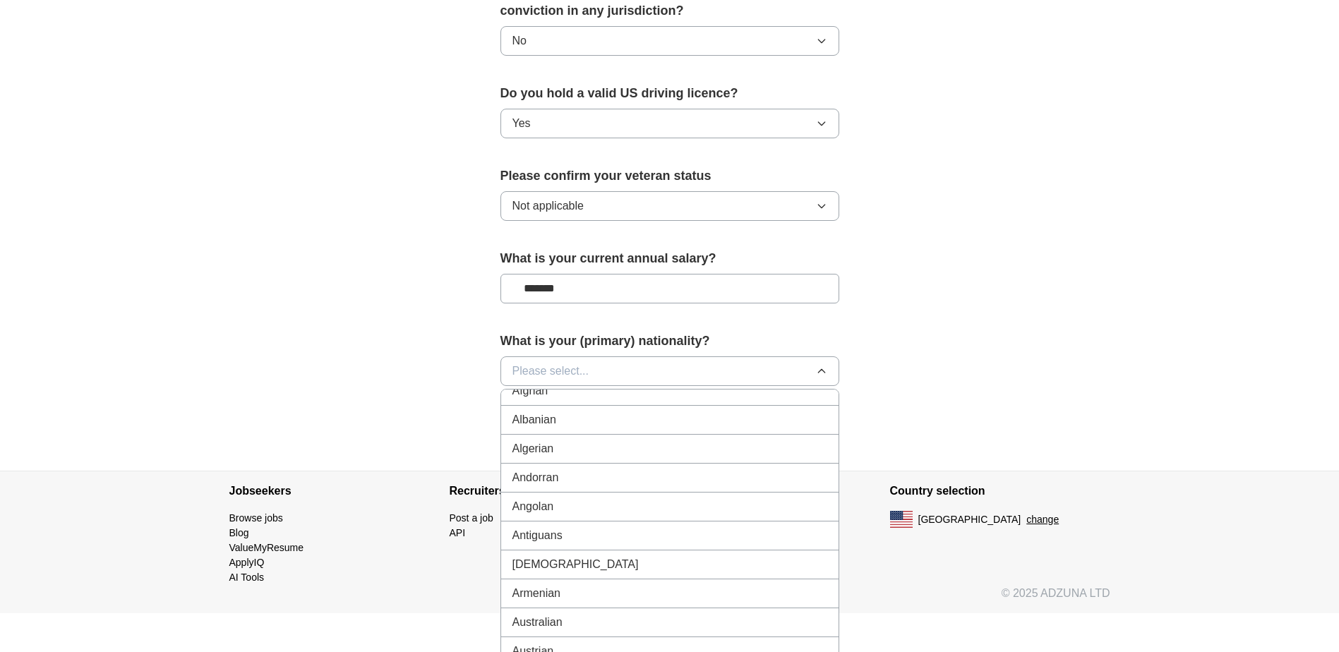
scroll to position [0, 0]
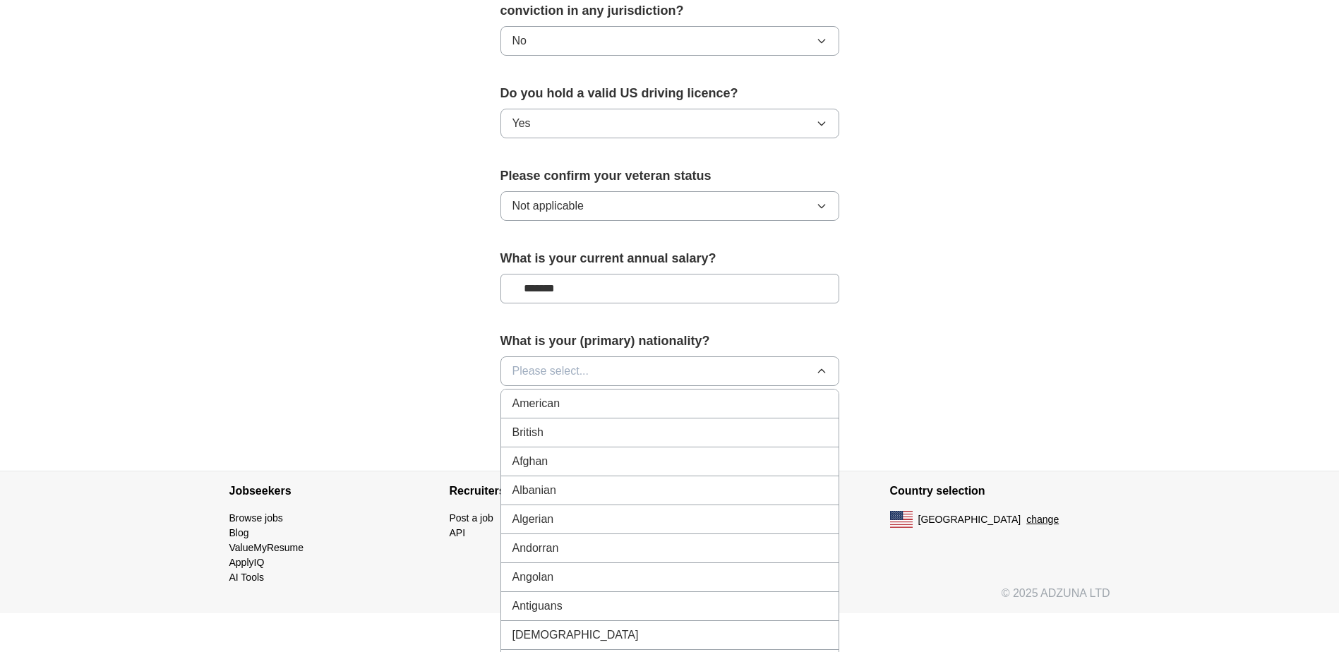
click at [633, 395] on div "American" at bounding box center [669, 403] width 315 height 17
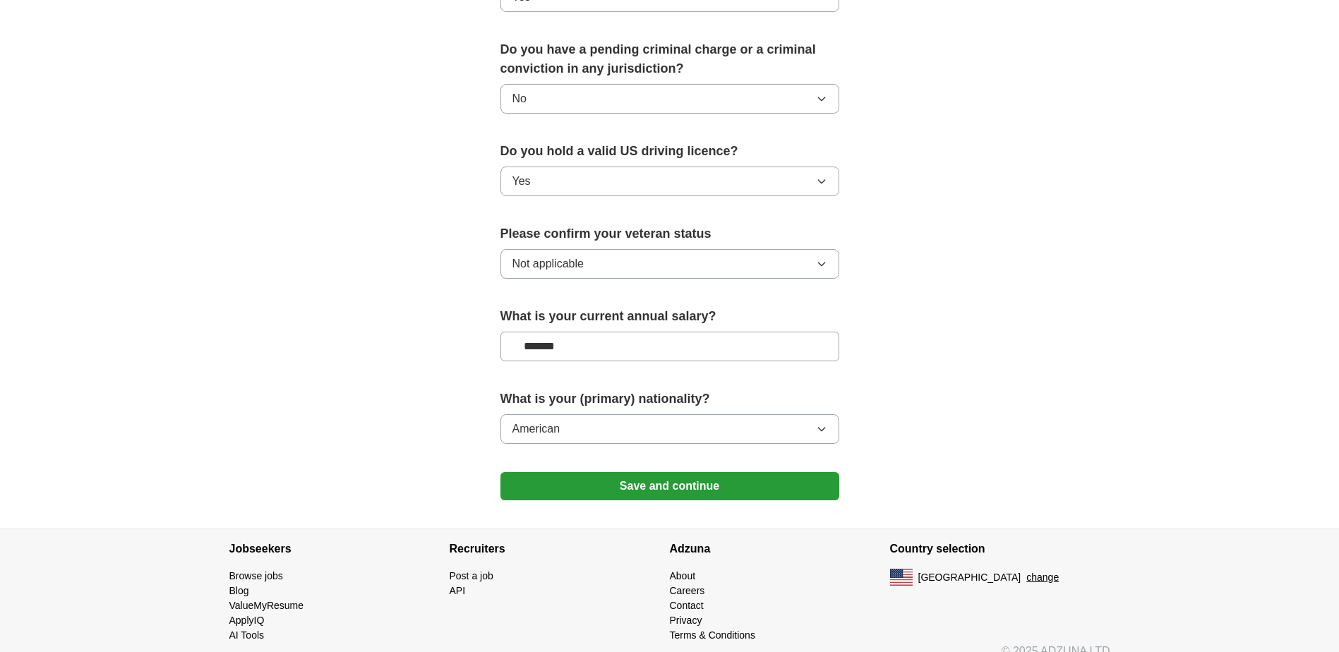
click at [705, 472] on button "Save and continue" at bounding box center [669, 486] width 339 height 28
